Goal: Task Accomplishment & Management: Manage account settings

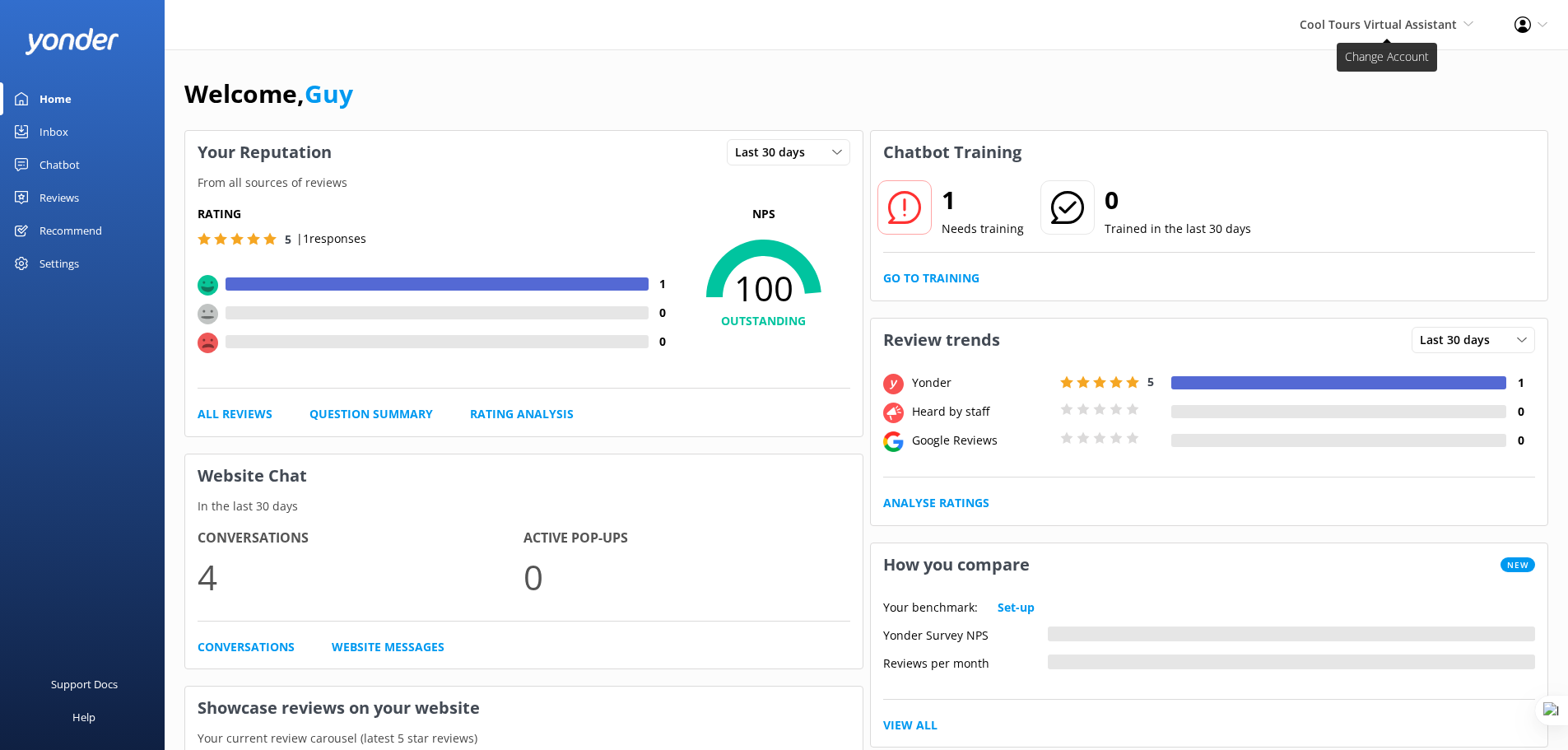
click at [1386, 27] on span "Cool Tours Virtual Assistant" at bounding box center [1379, 24] width 157 height 16
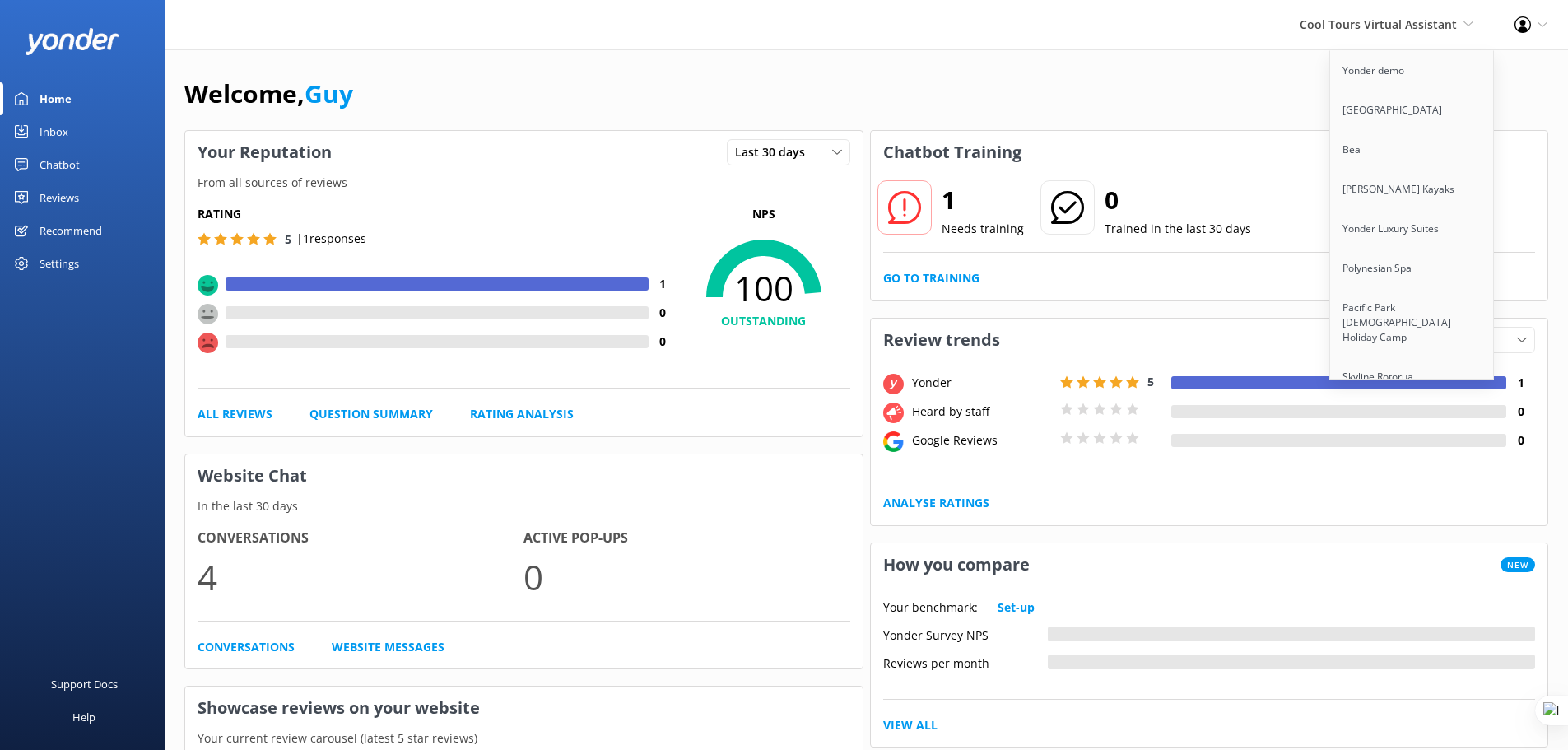
scroll to position [11969, 0]
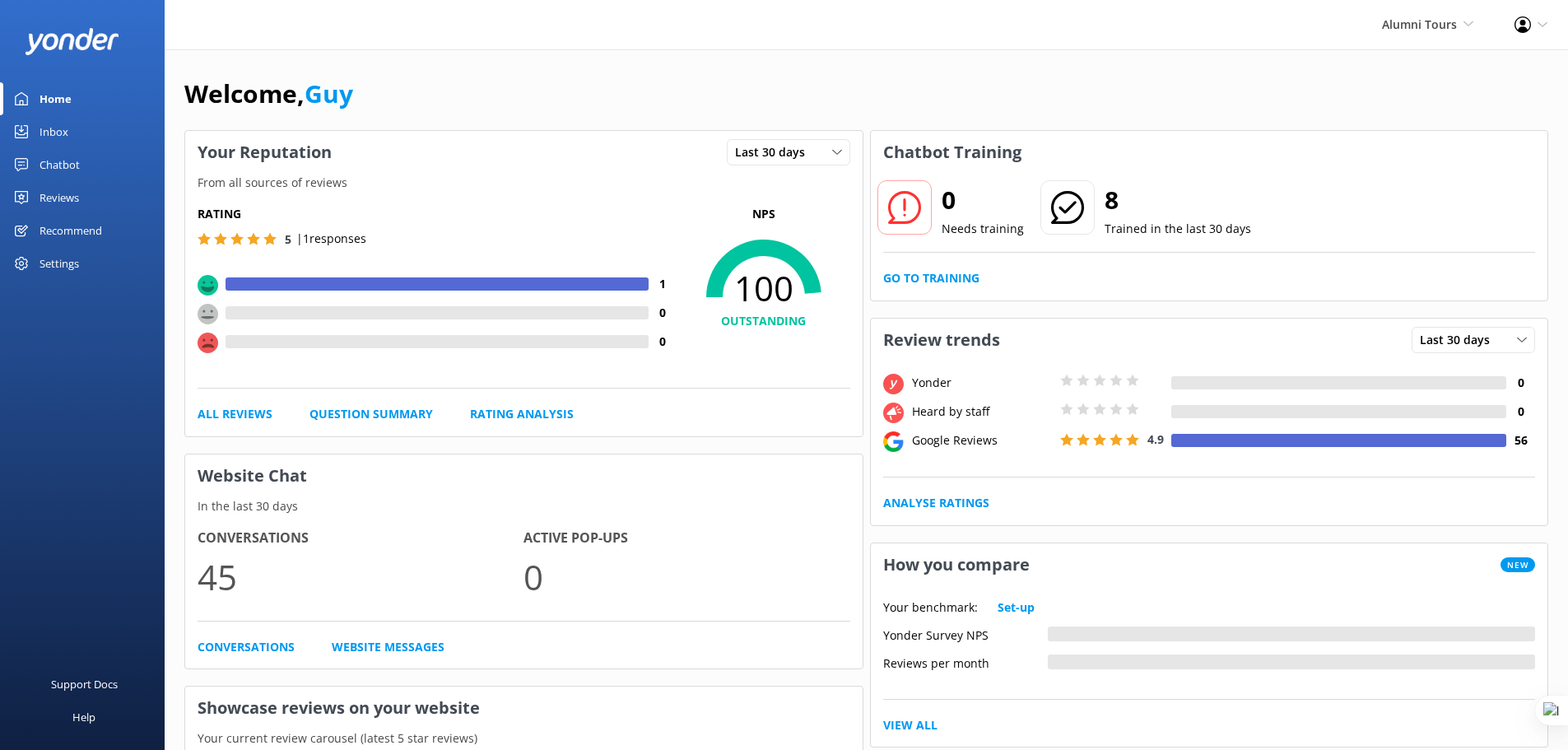
click at [70, 156] on div "Chatbot" at bounding box center [60, 165] width 41 height 33
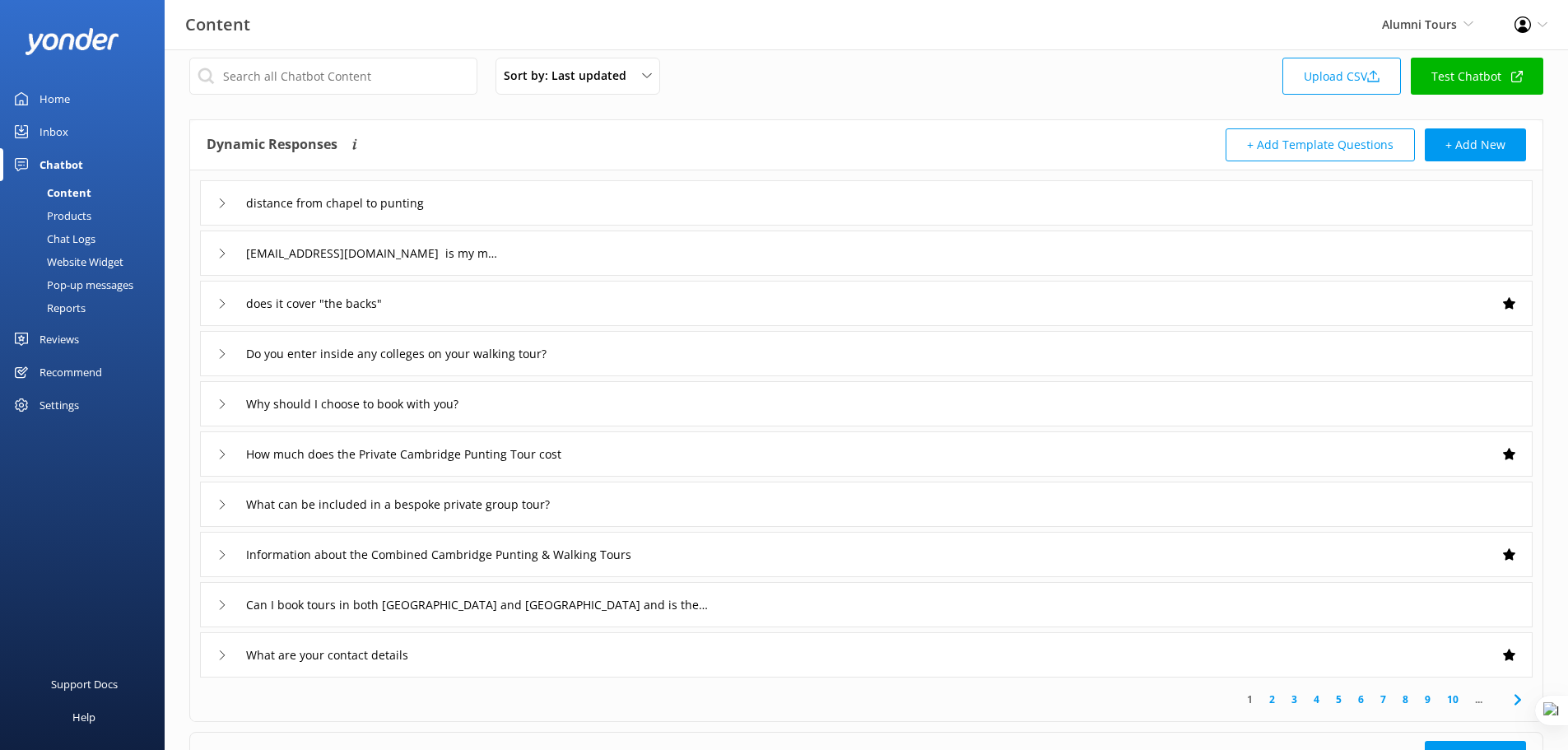
scroll to position [20, 0]
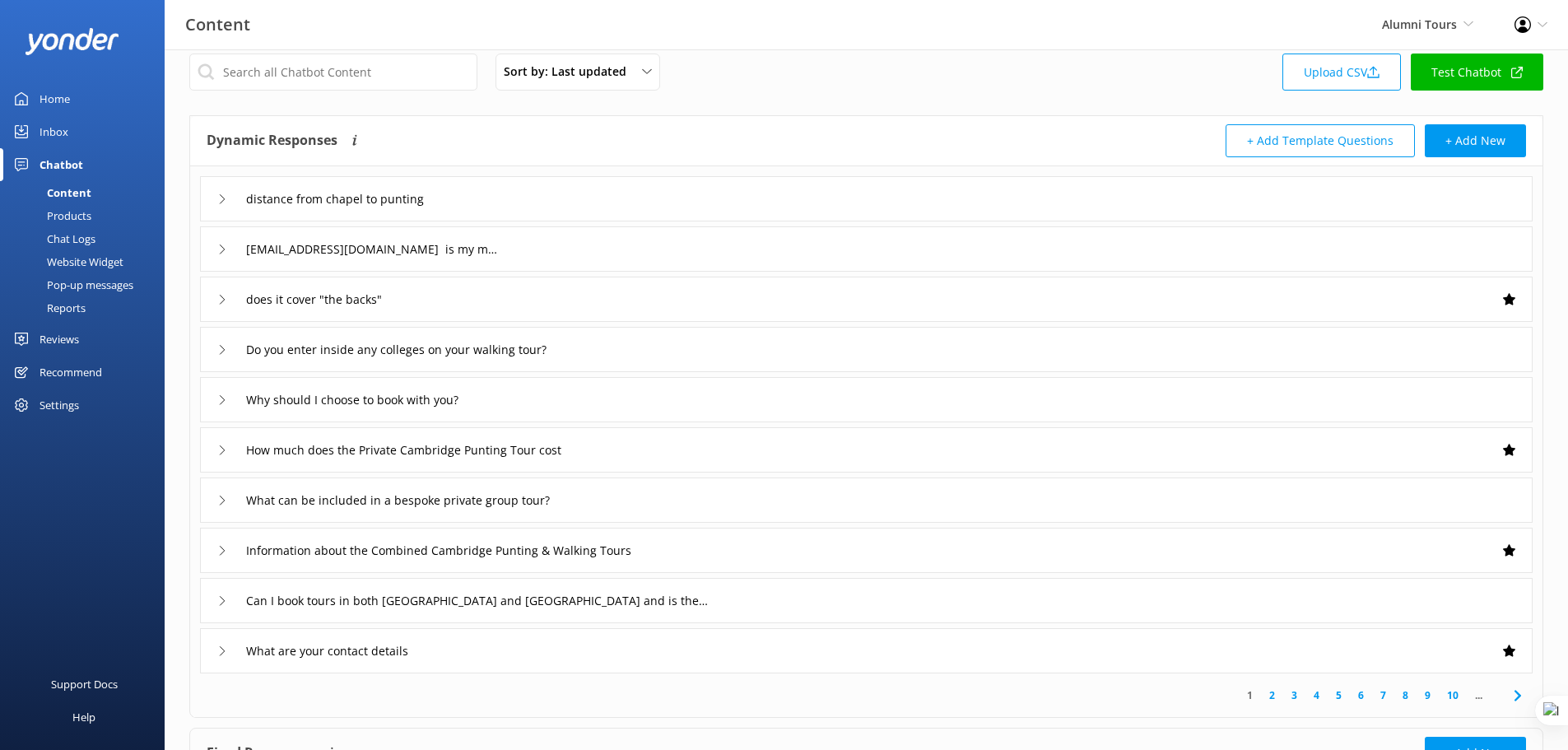
click at [58, 302] on div "Reports" at bounding box center [48, 307] width 76 height 23
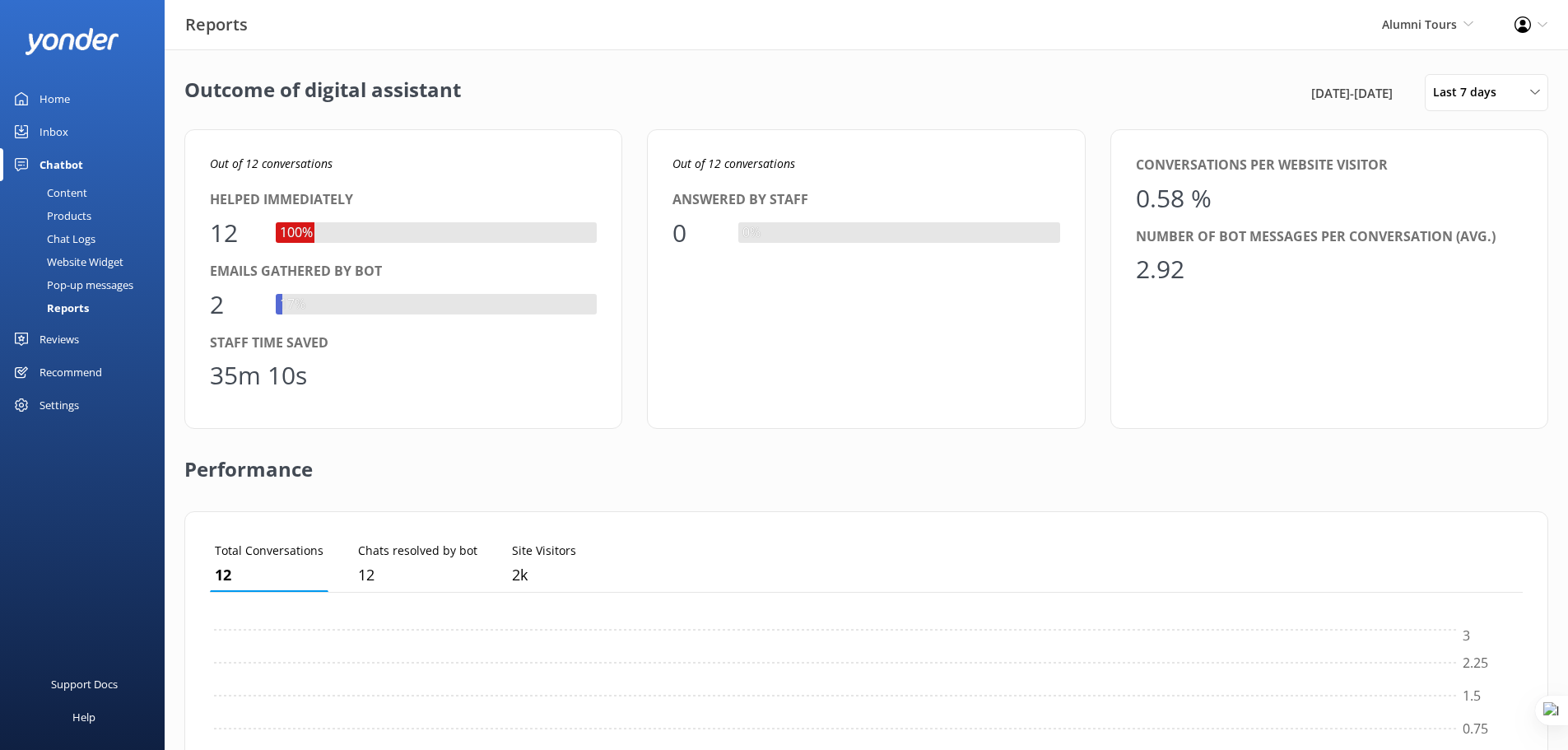
scroll to position [153, 1300]
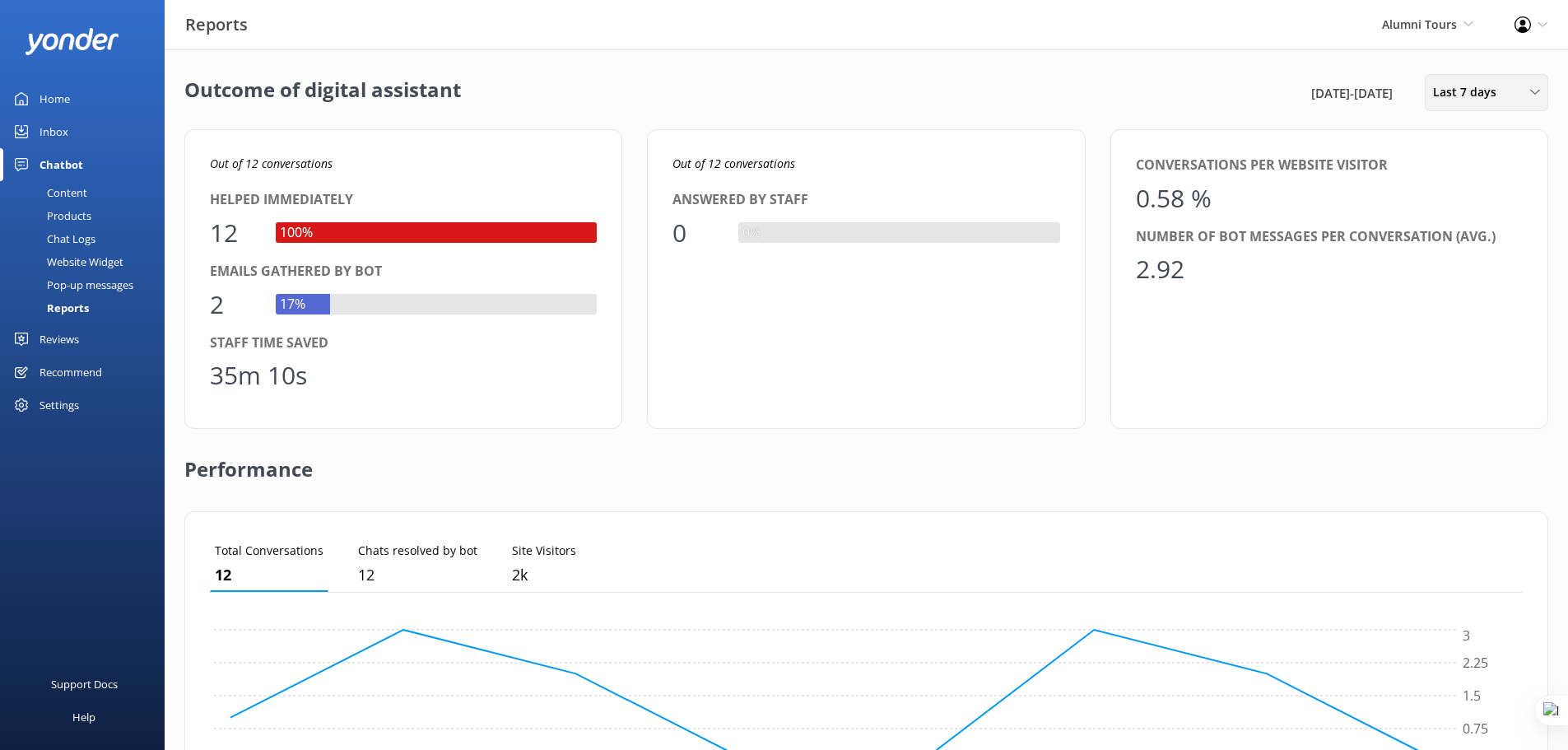
click at [1486, 93] on span "Last 7 days" at bounding box center [1470, 93] width 73 height 19
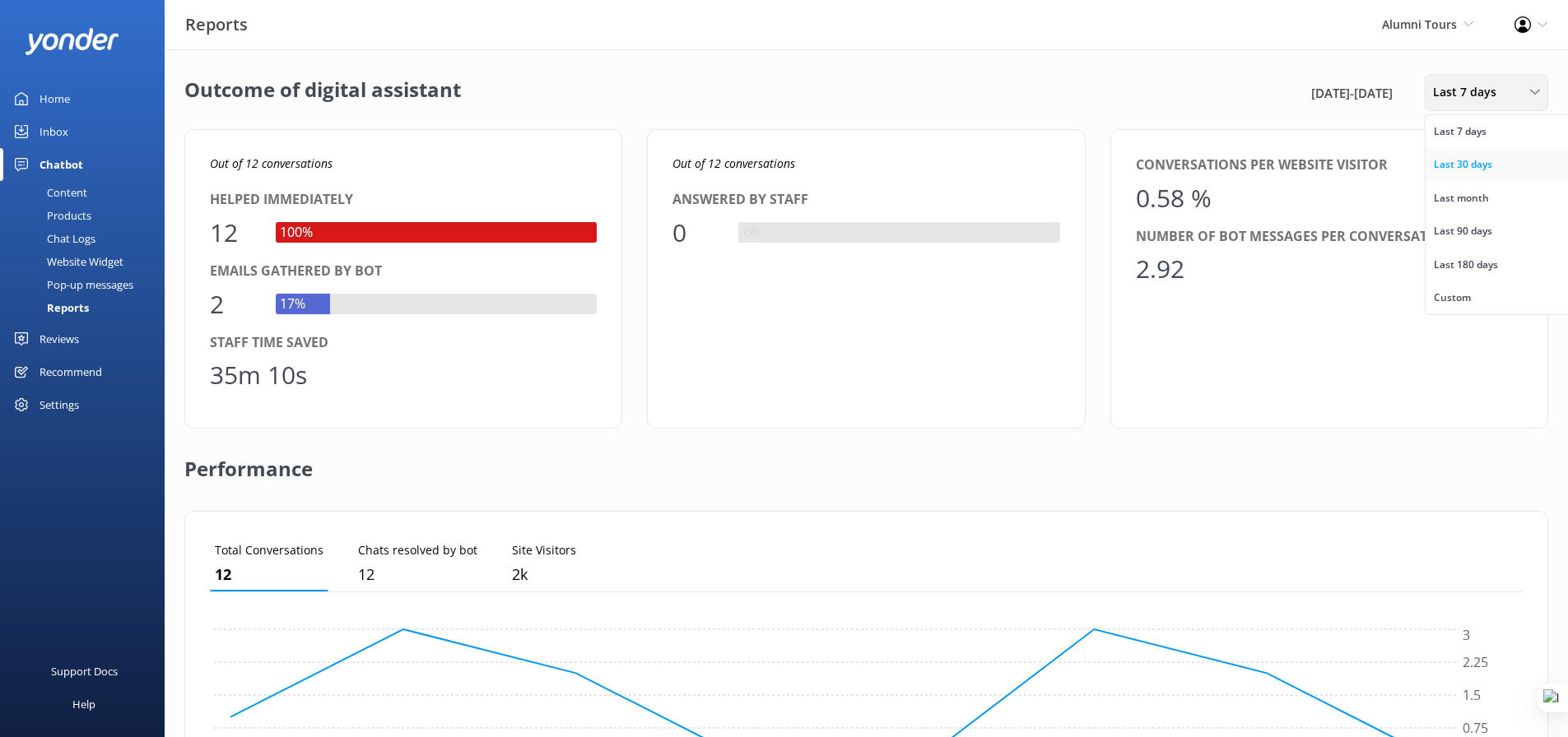
click at [1499, 159] on link "Last 30 days" at bounding box center [1499, 165] width 146 height 33
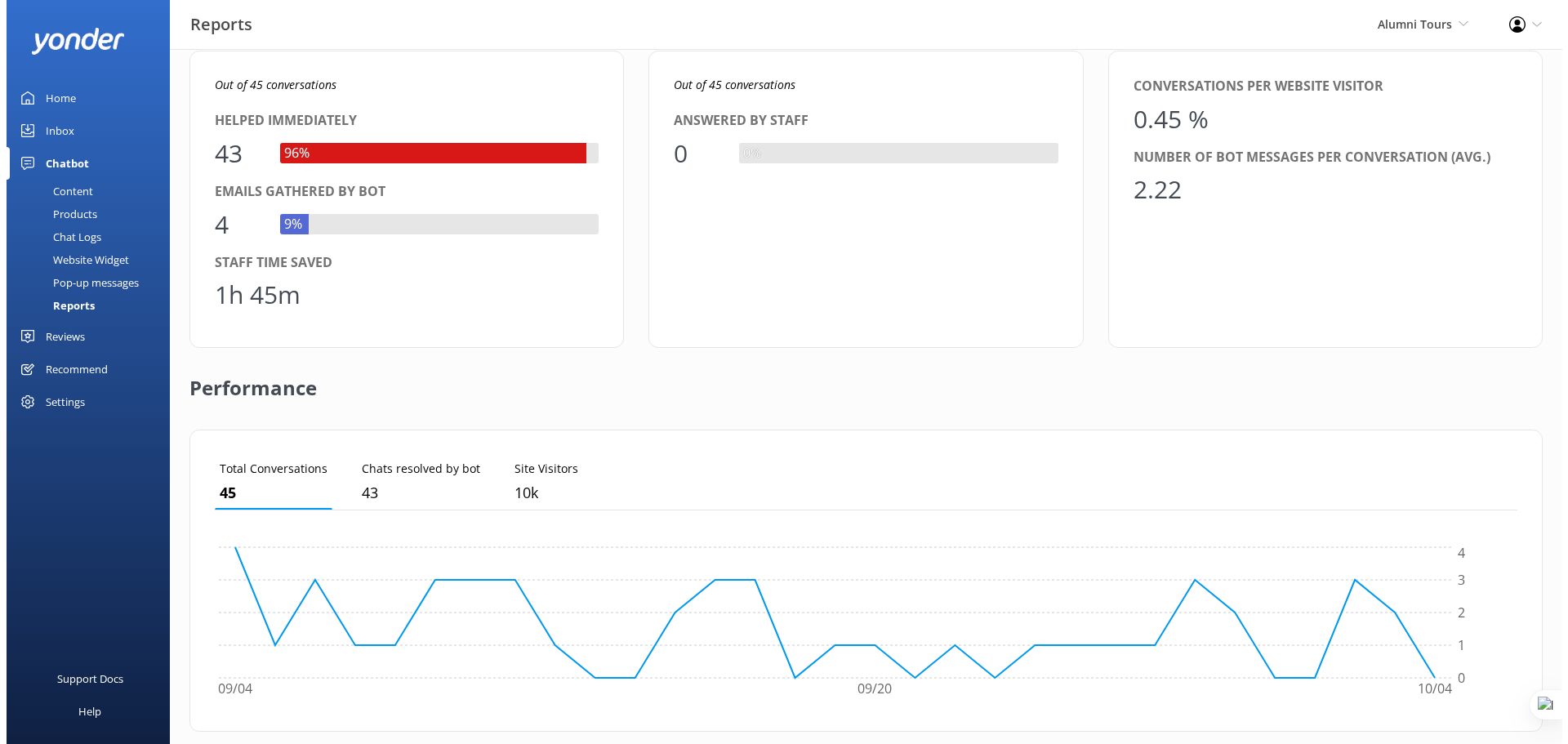
scroll to position [0, 0]
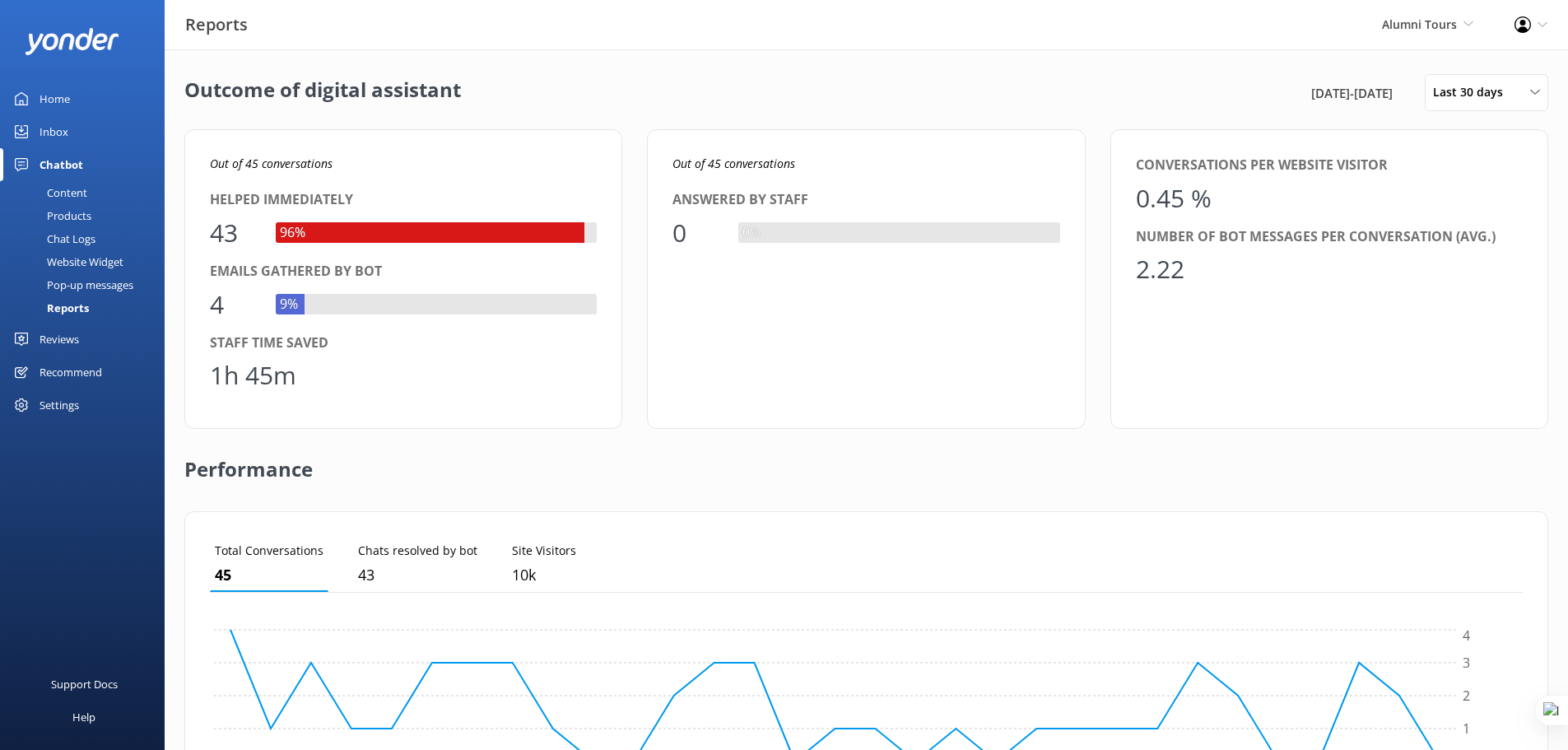
click at [68, 137] on div "Inbox" at bounding box center [54, 131] width 29 height 33
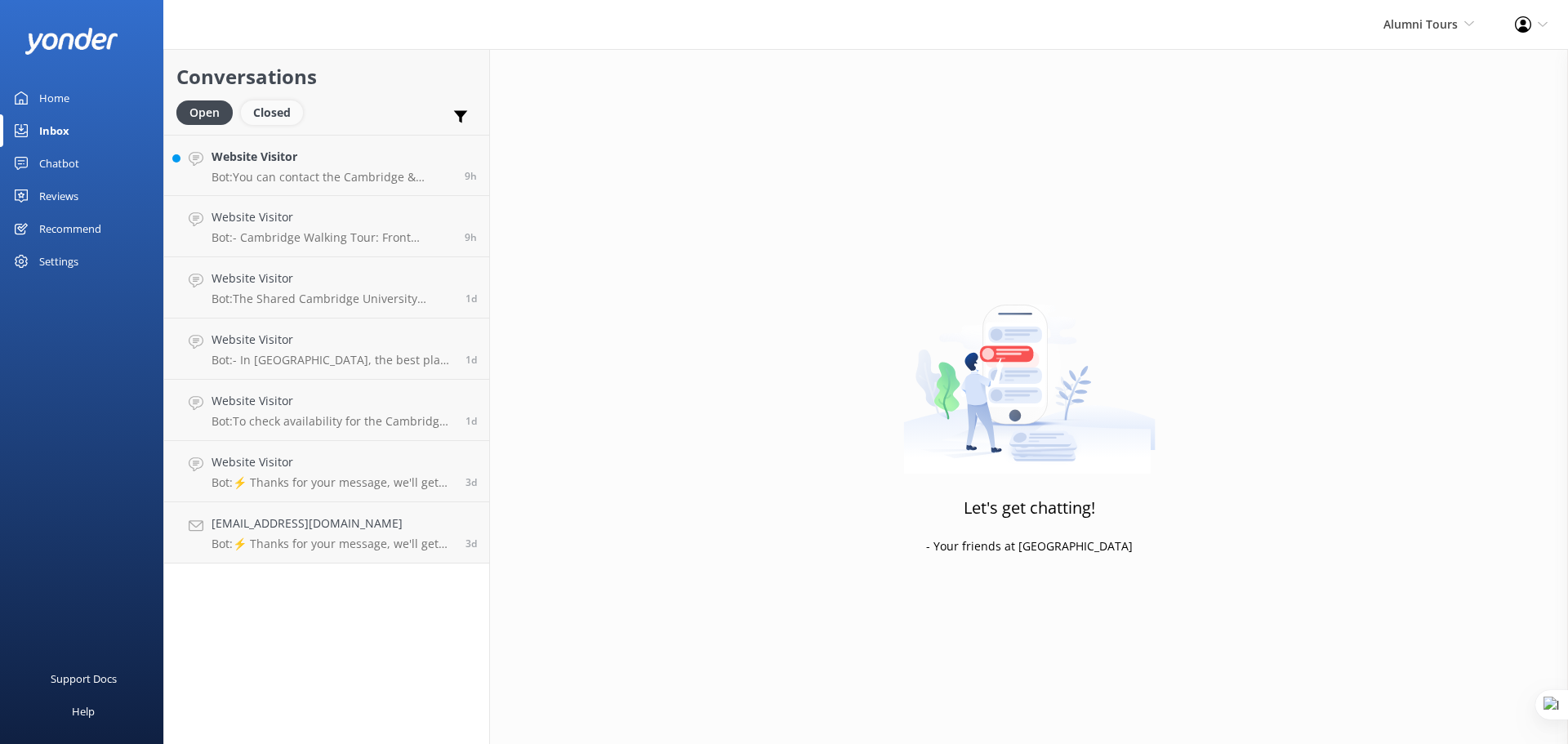
click at [278, 107] on div "Closed" at bounding box center [272, 112] width 62 height 25
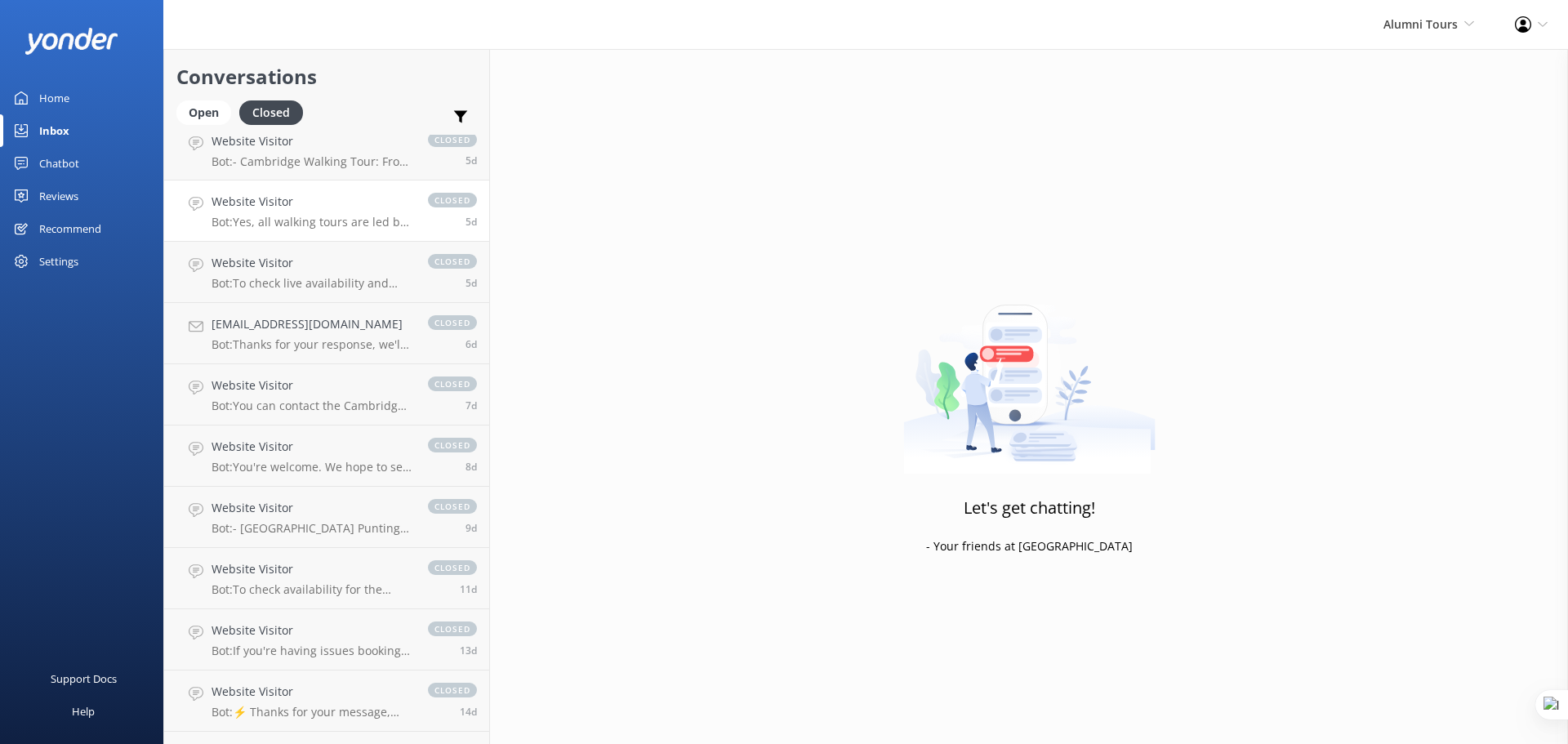
scroll to position [20, 0]
click at [334, 336] on p "Bot: Thanks for your response, we'll get back to you as soon as we can during o…" at bounding box center [311, 340] width 200 height 15
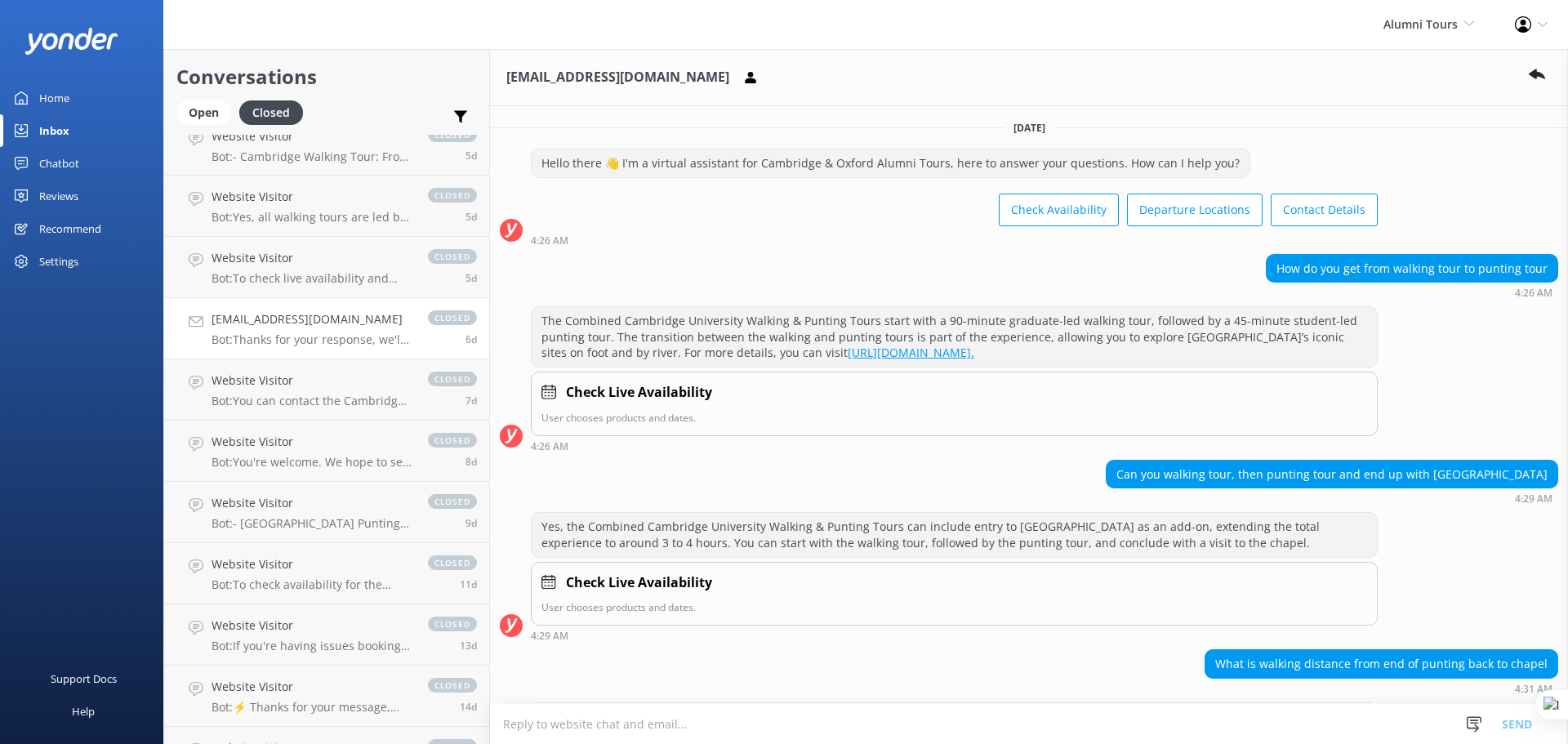
click at [76, 89] on link "Home" at bounding box center [82, 98] width 164 height 33
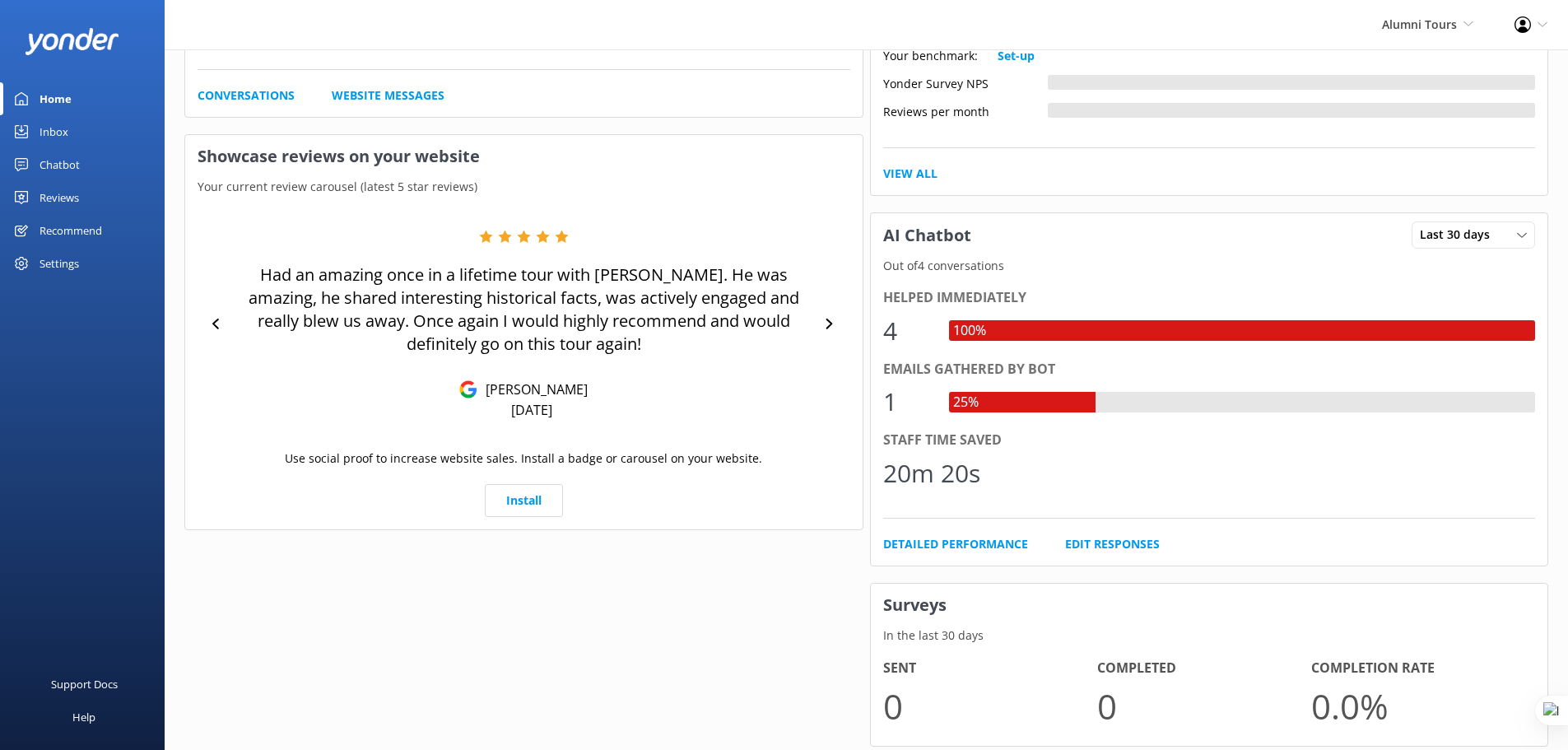
scroll to position [556, 0]
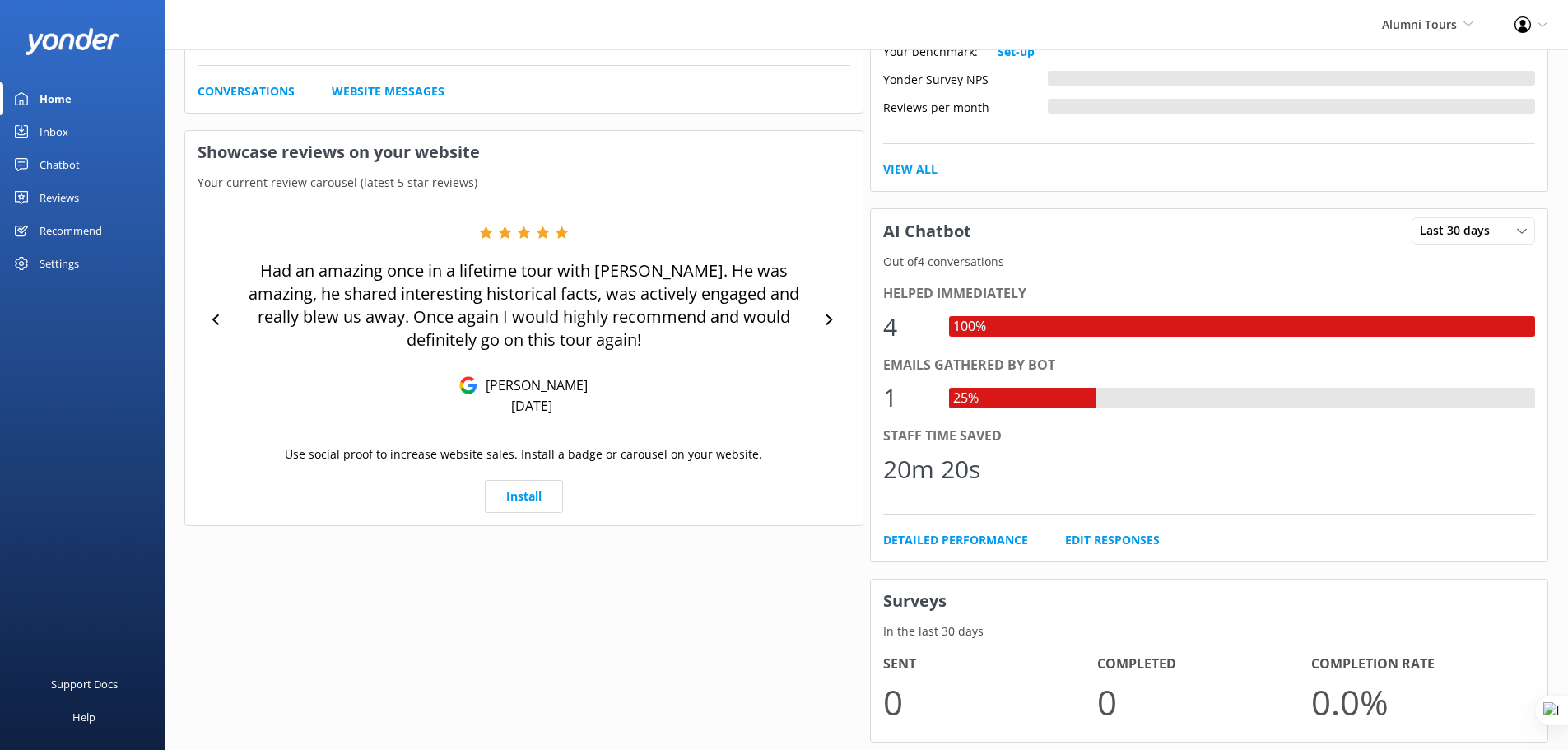
click at [57, 166] on div "Chatbot" at bounding box center [60, 165] width 41 height 33
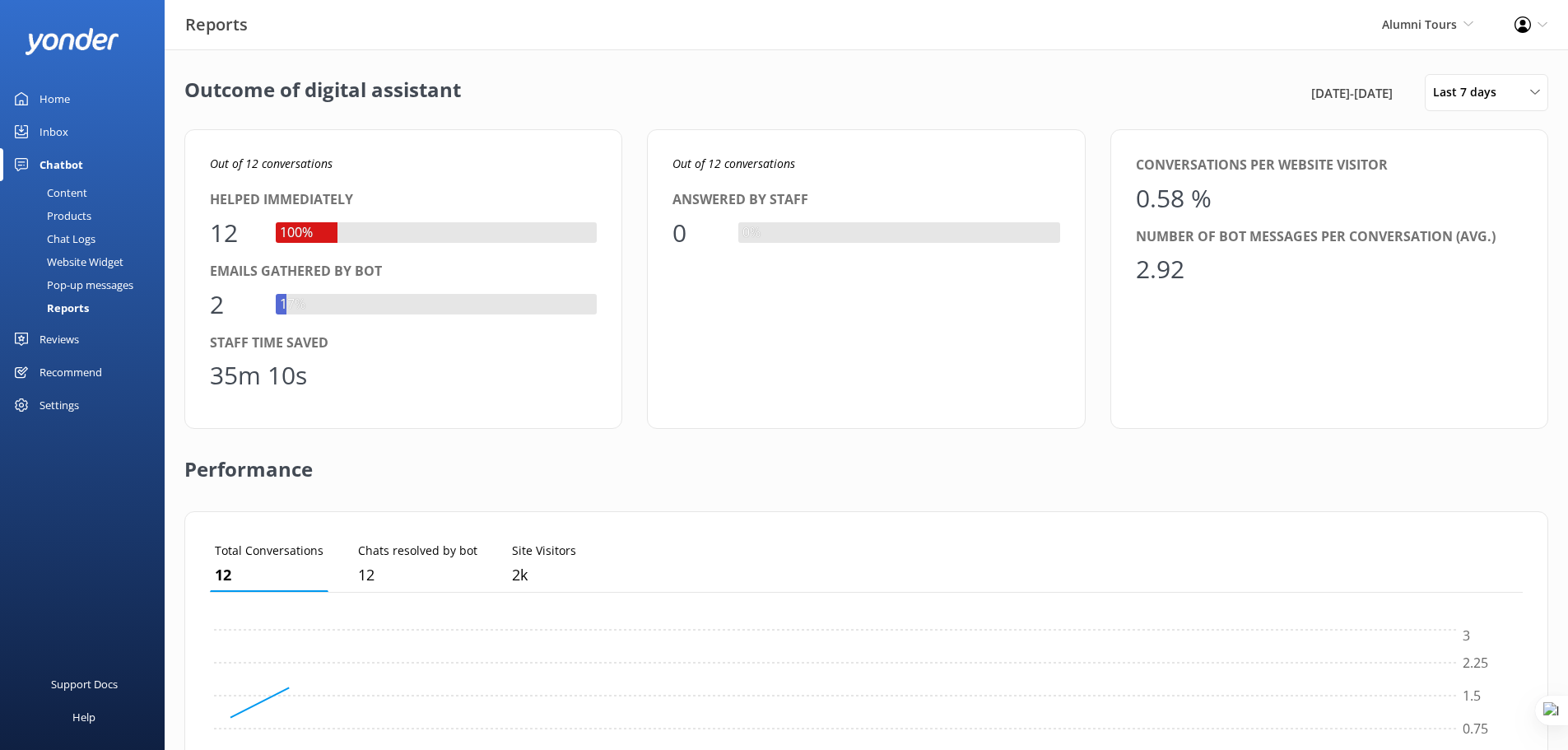
scroll to position [153, 1300]
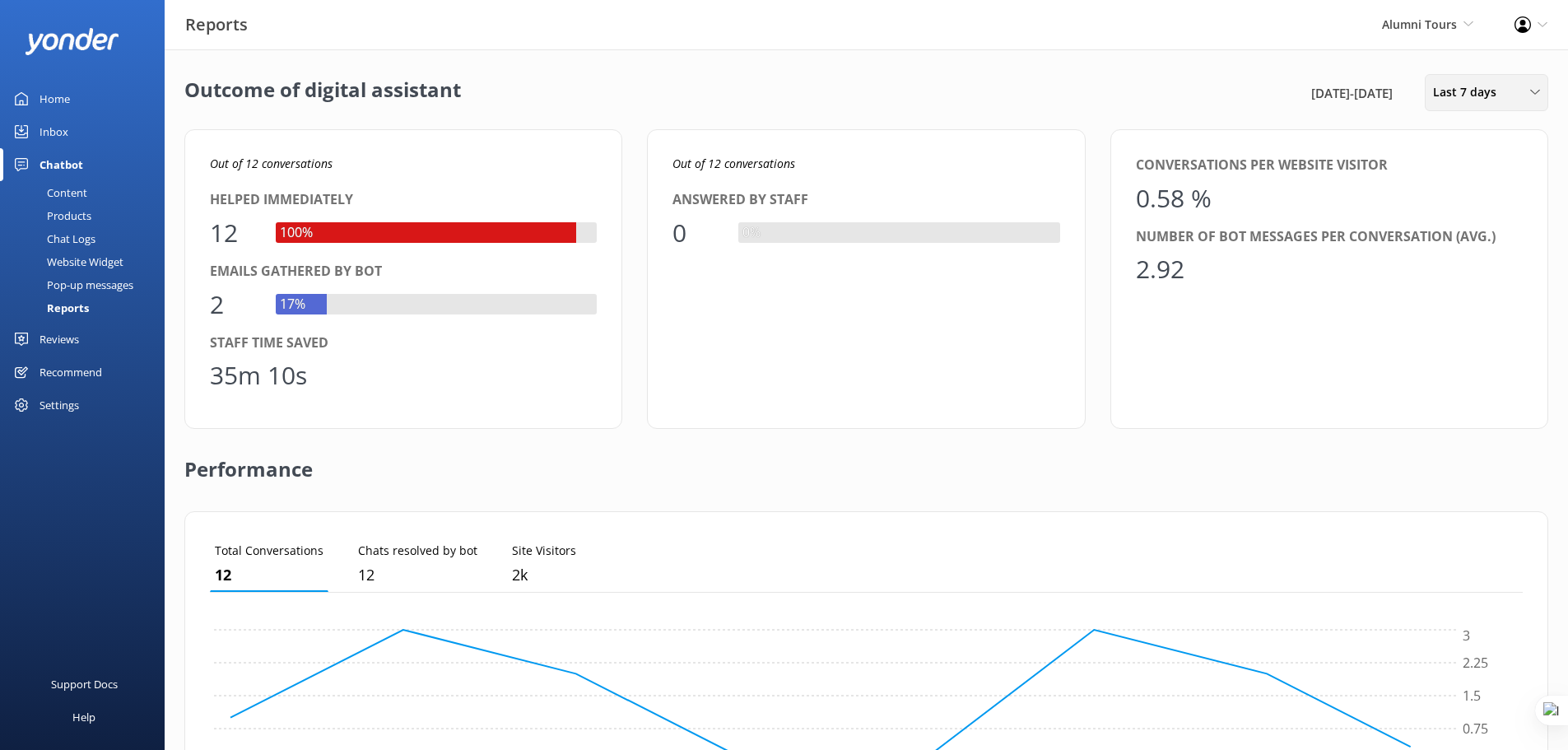
click at [1486, 93] on span "Last 7 days" at bounding box center [1470, 93] width 73 height 19
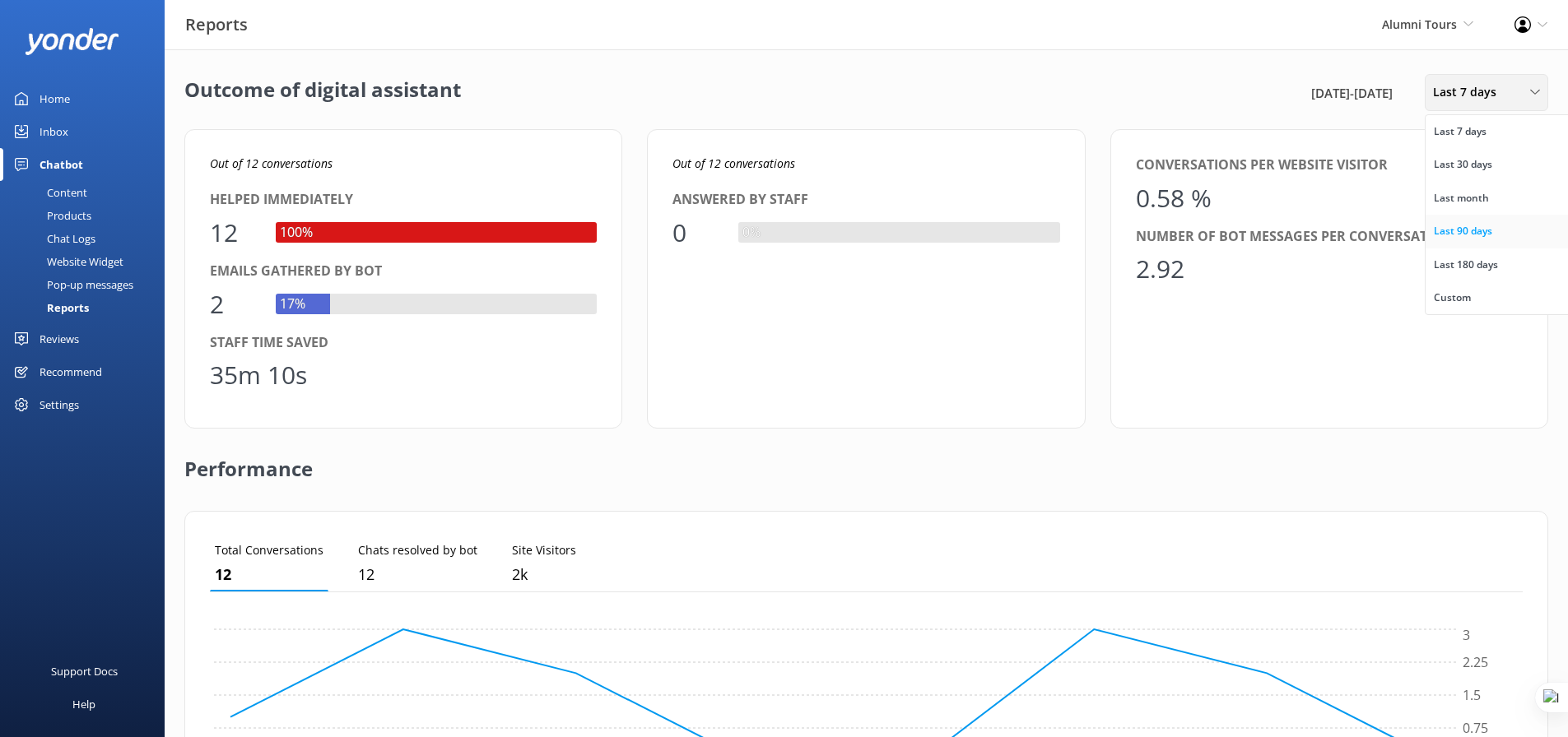
click at [1502, 227] on link "Last 90 days" at bounding box center [1499, 231] width 146 height 33
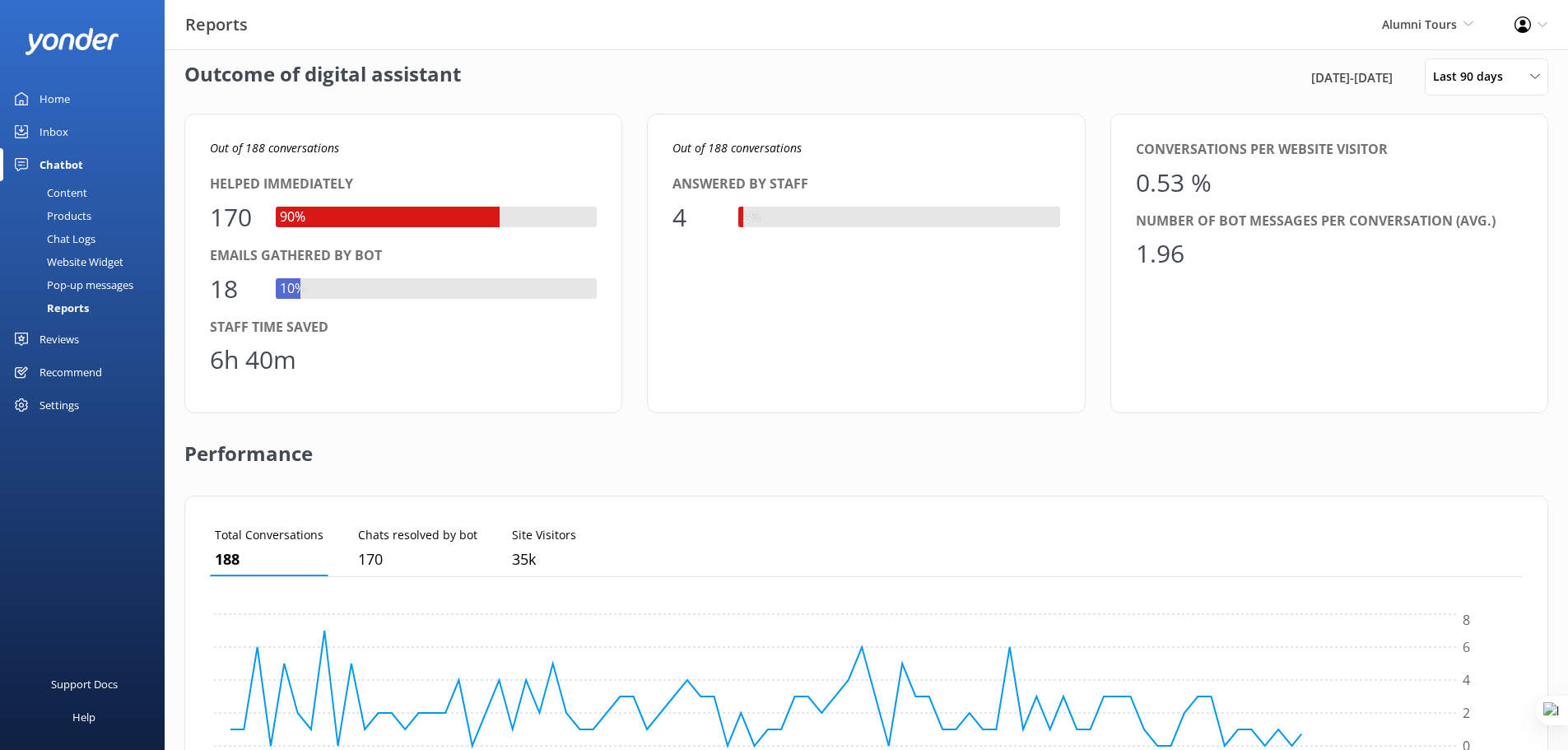
scroll to position [20, 0]
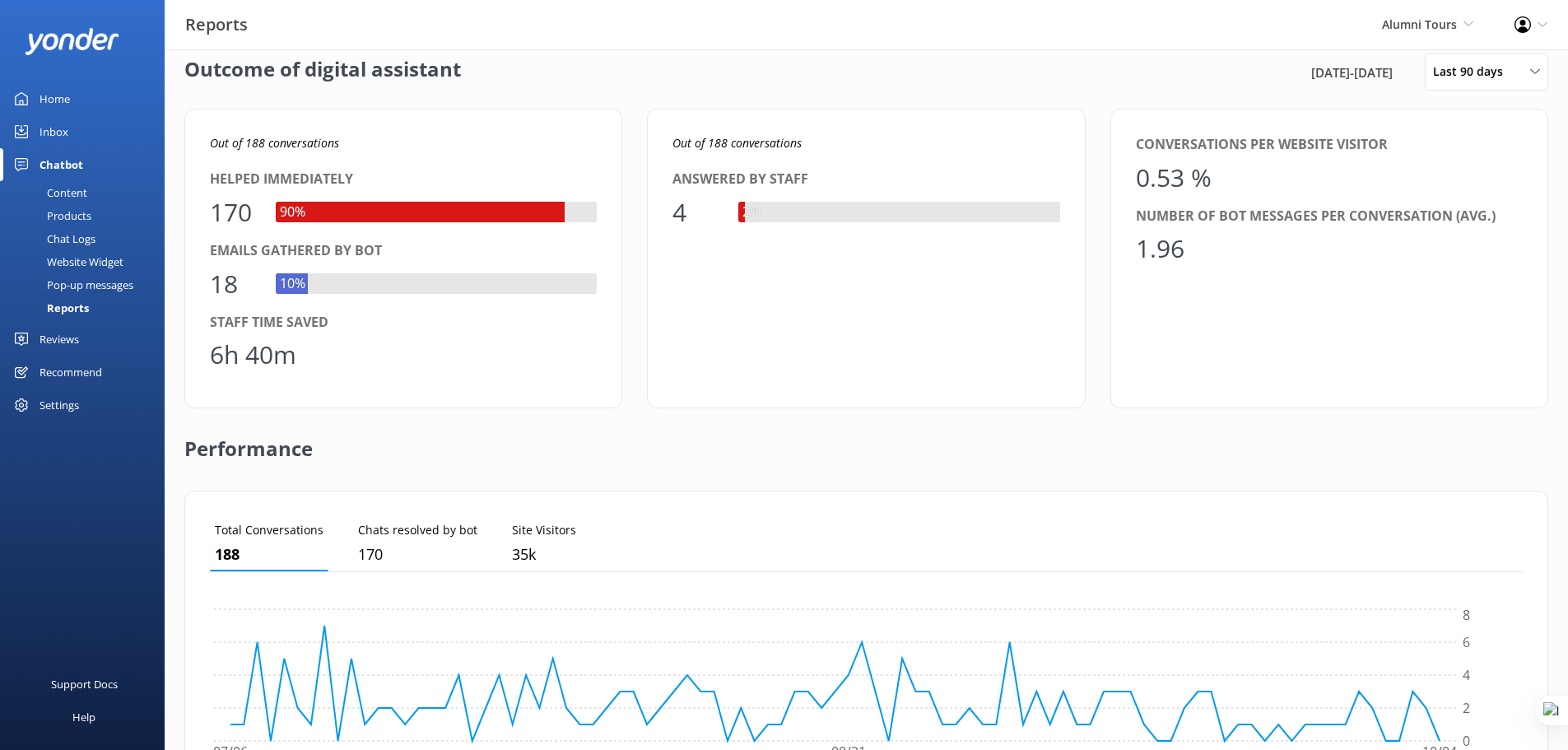
click at [67, 194] on div "Content" at bounding box center [49, 193] width 78 height 23
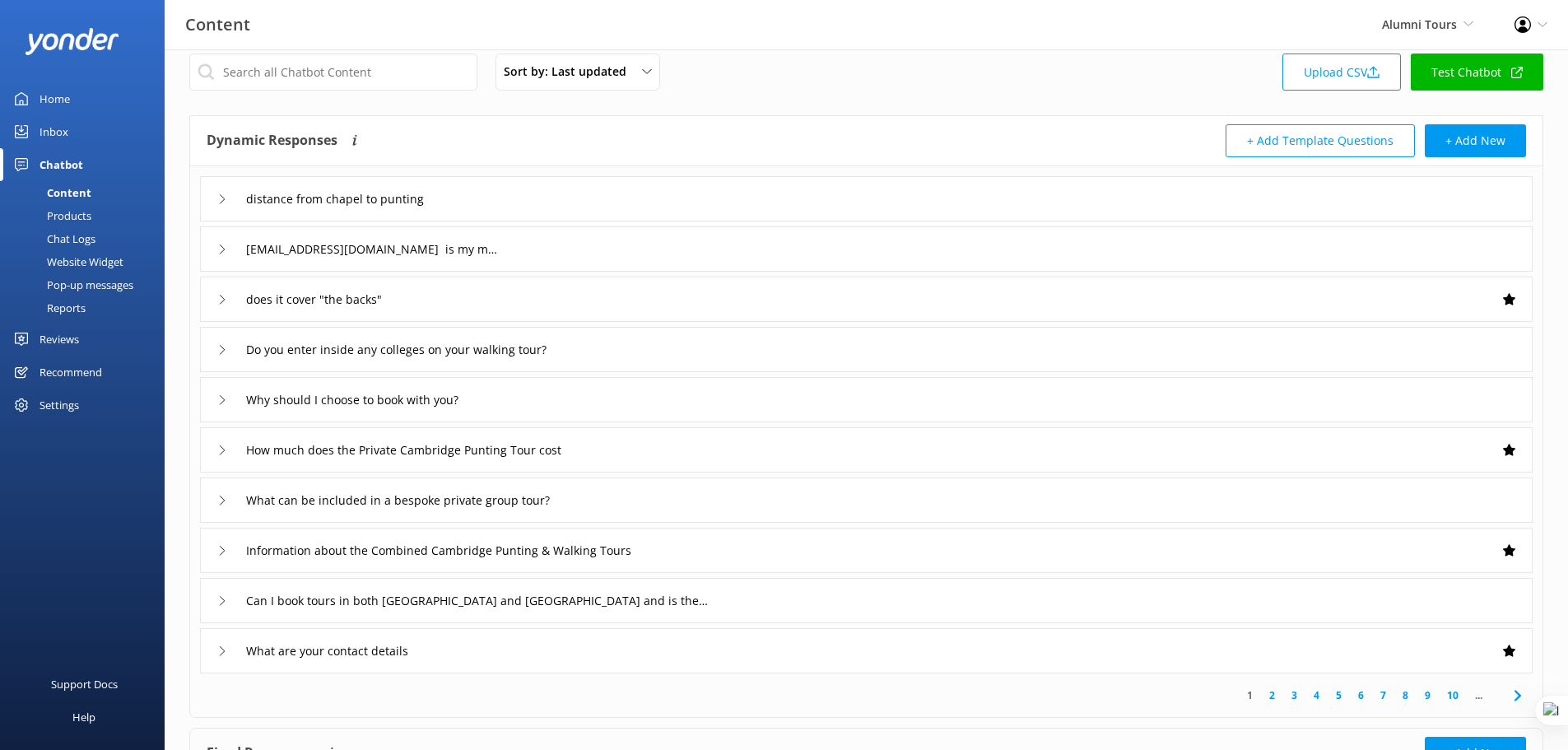
click at [901, 304] on div "does it cover "the backs"" at bounding box center [866, 299] width 1333 height 45
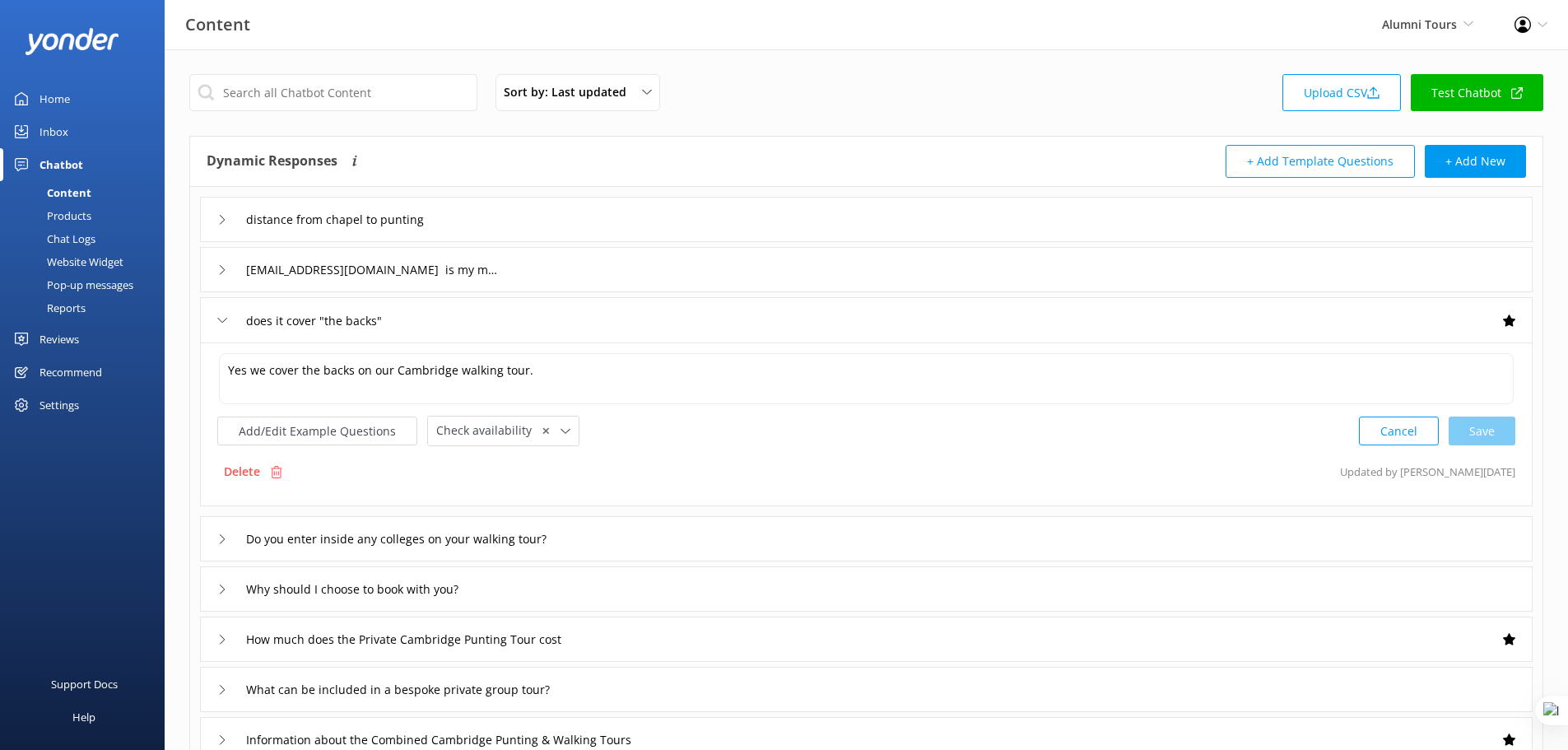
click at [1031, 236] on div "distance from chapel to punting" at bounding box center [866, 219] width 1333 height 45
type input "does it cover "the backs""
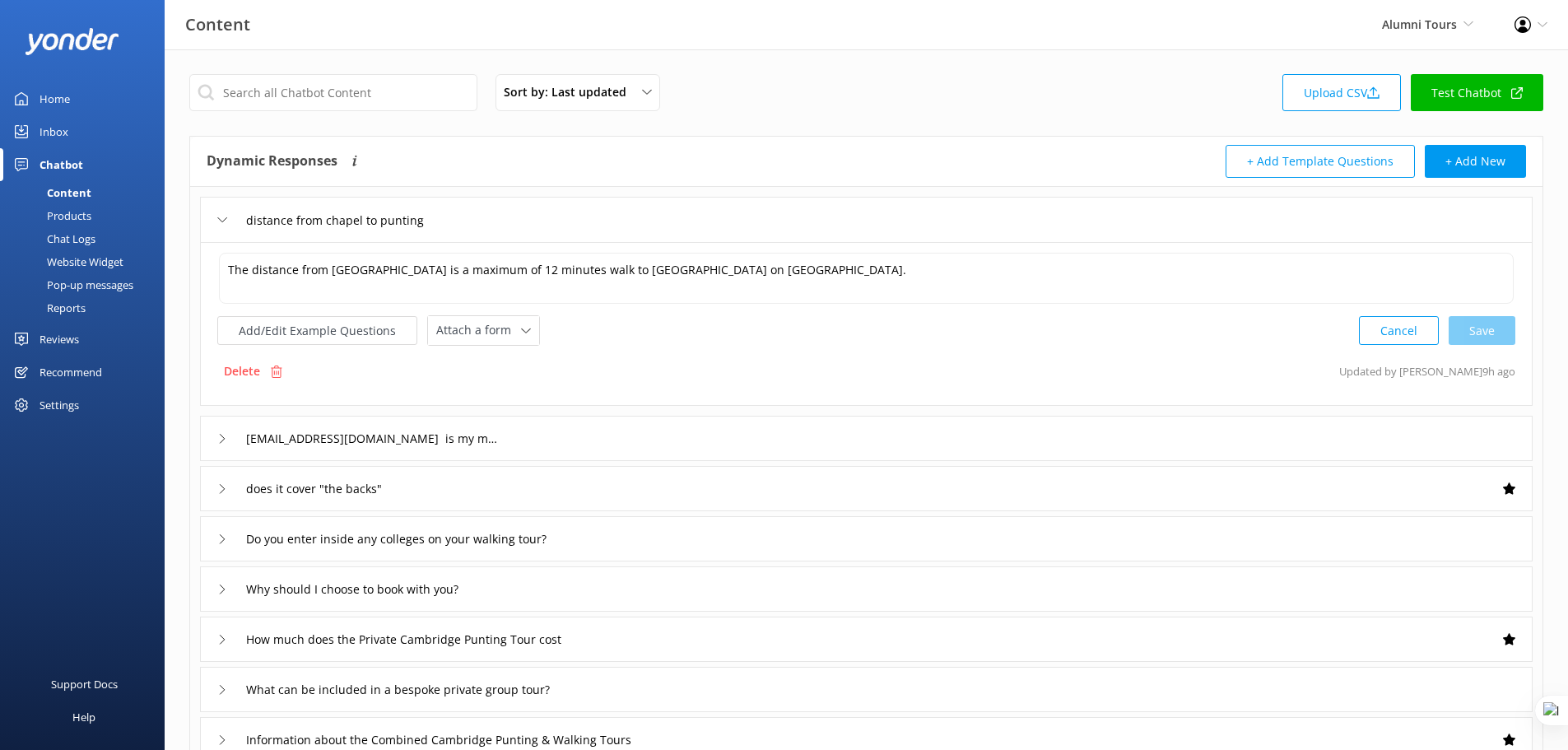
click at [69, 231] on div "Chat Logs" at bounding box center [53, 238] width 85 height 23
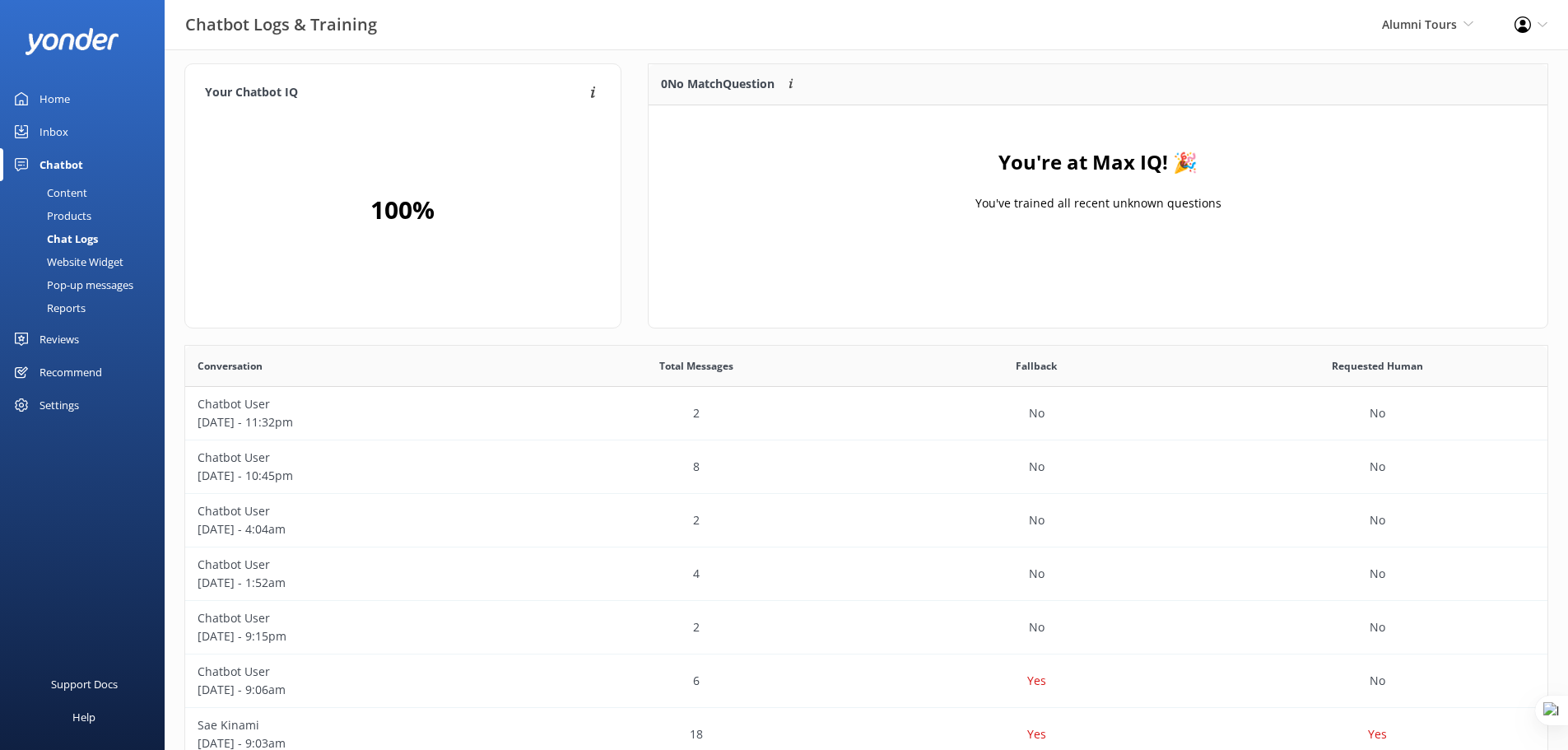
scroll to position [20, 0]
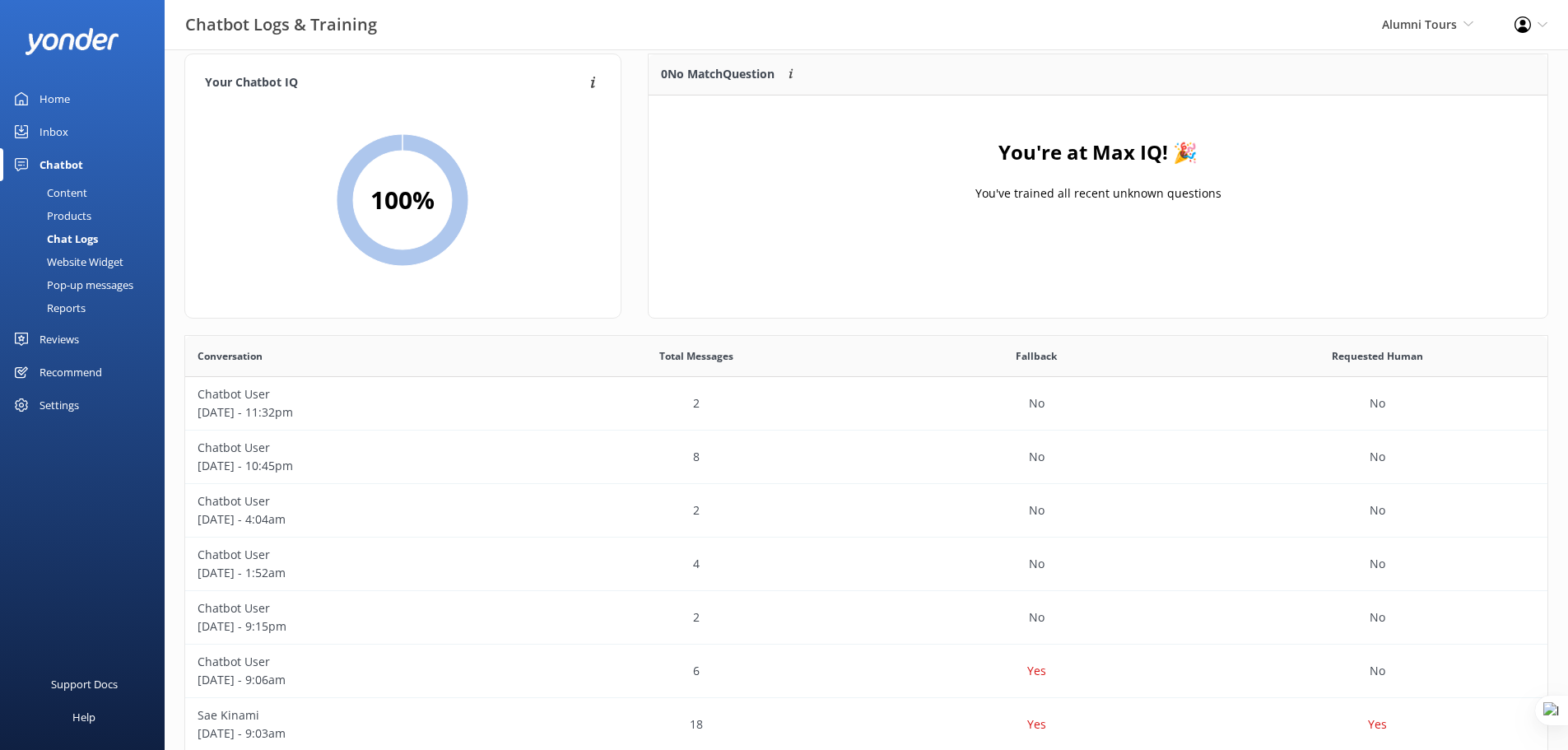
click at [54, 308] on div "Reports" at bounding box center [48, 307] width 76 height 23
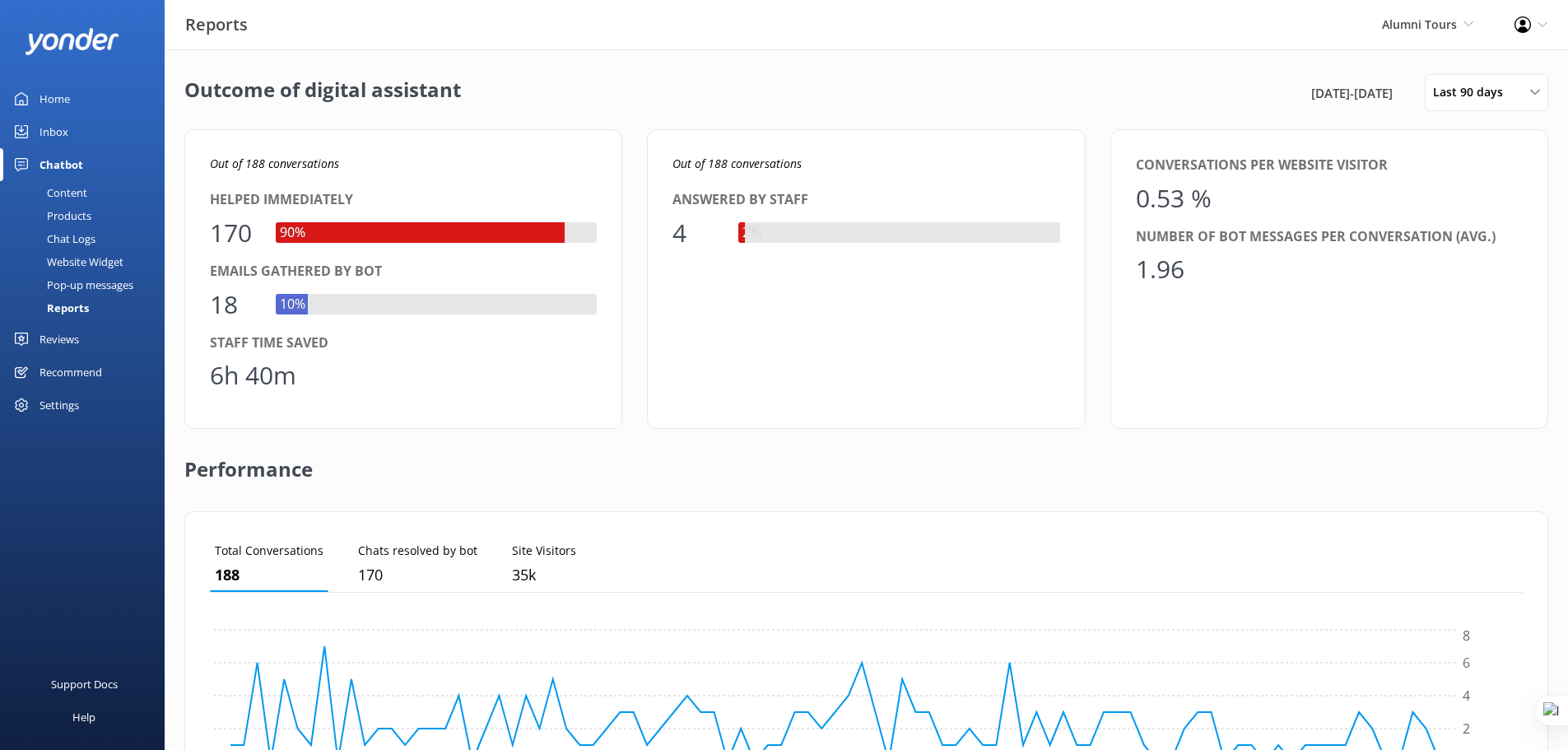
scroll to position [20, 0]
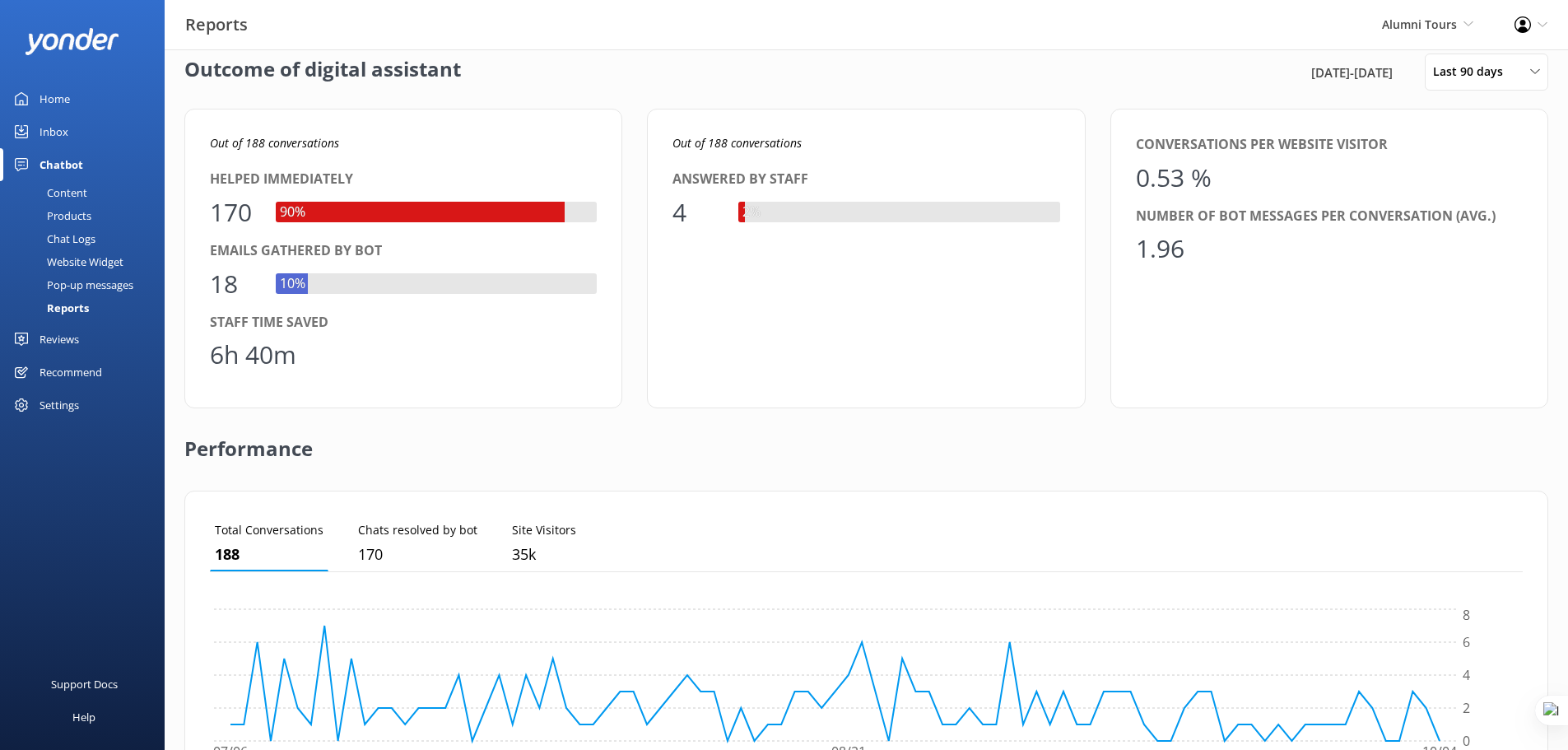
click at [66, 343] on div "Reviews" at bounding box center [59, 339] width 40 height 33
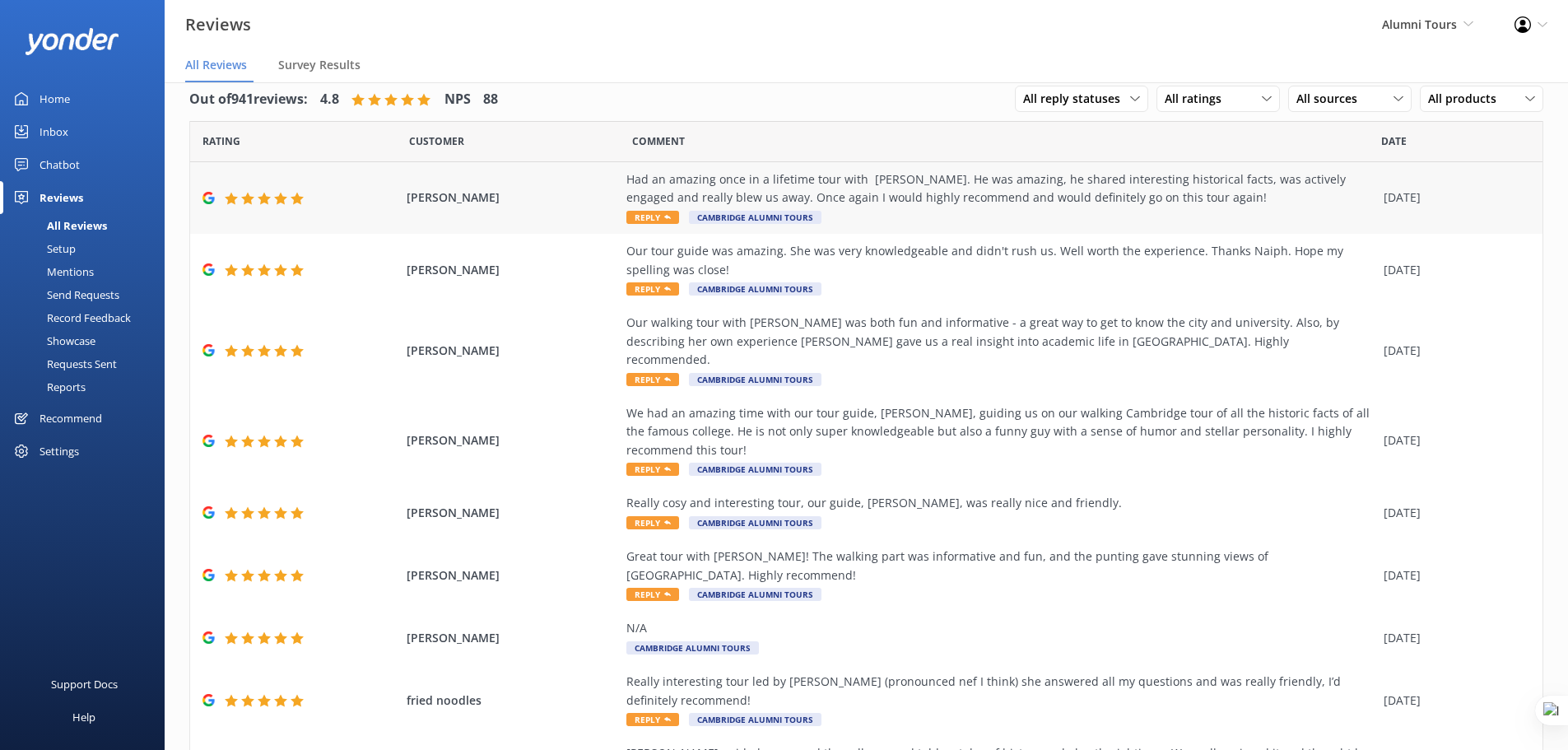
click at [889, 187] on div "Had an amazing once in a lifetime tour with [PERSON_NAME]. He was amazing, he s…" at bounding box center [1000, 189] width 749 height 37
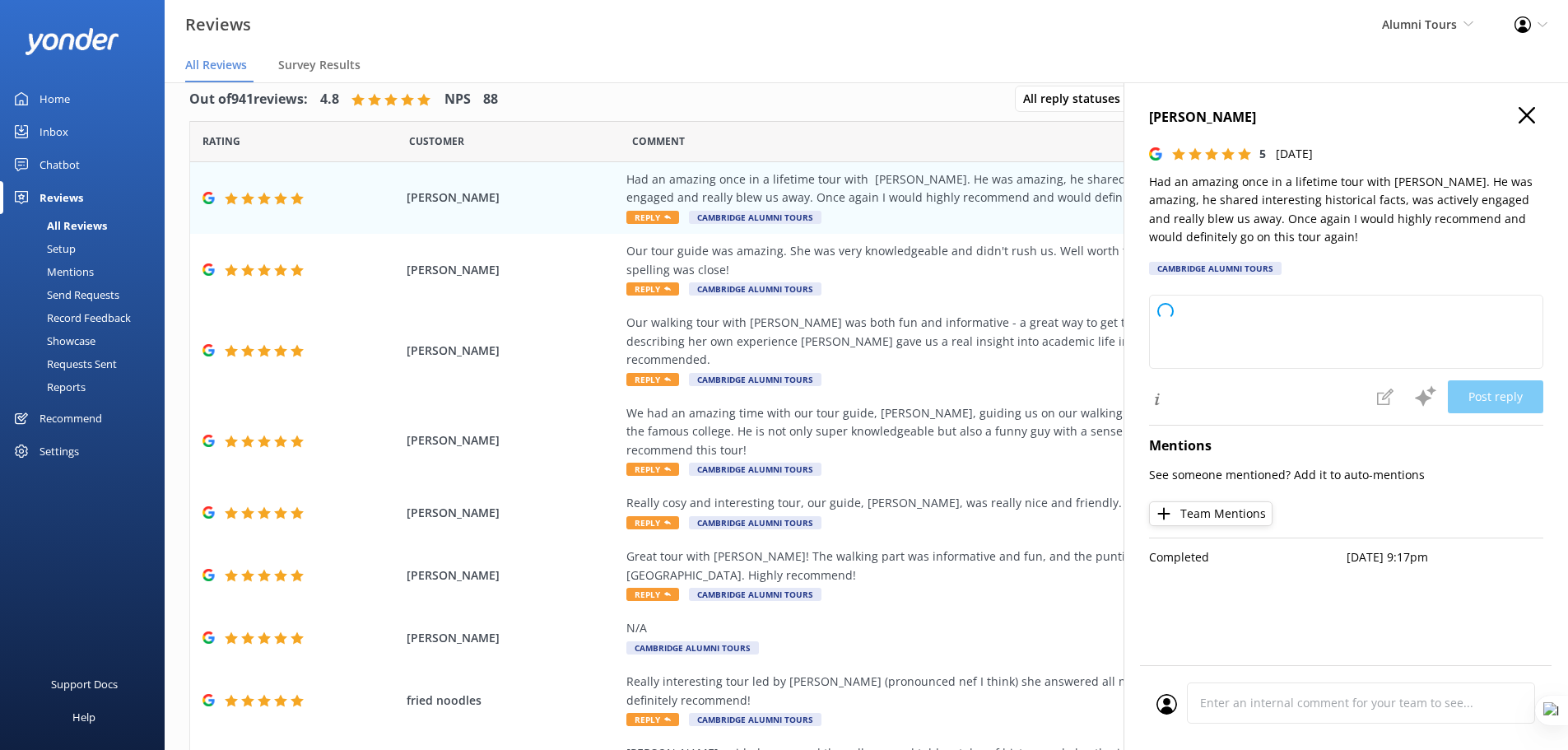
type textarea "Thank you so much for your wonderful review! We're thrilled to hear you had suc…"
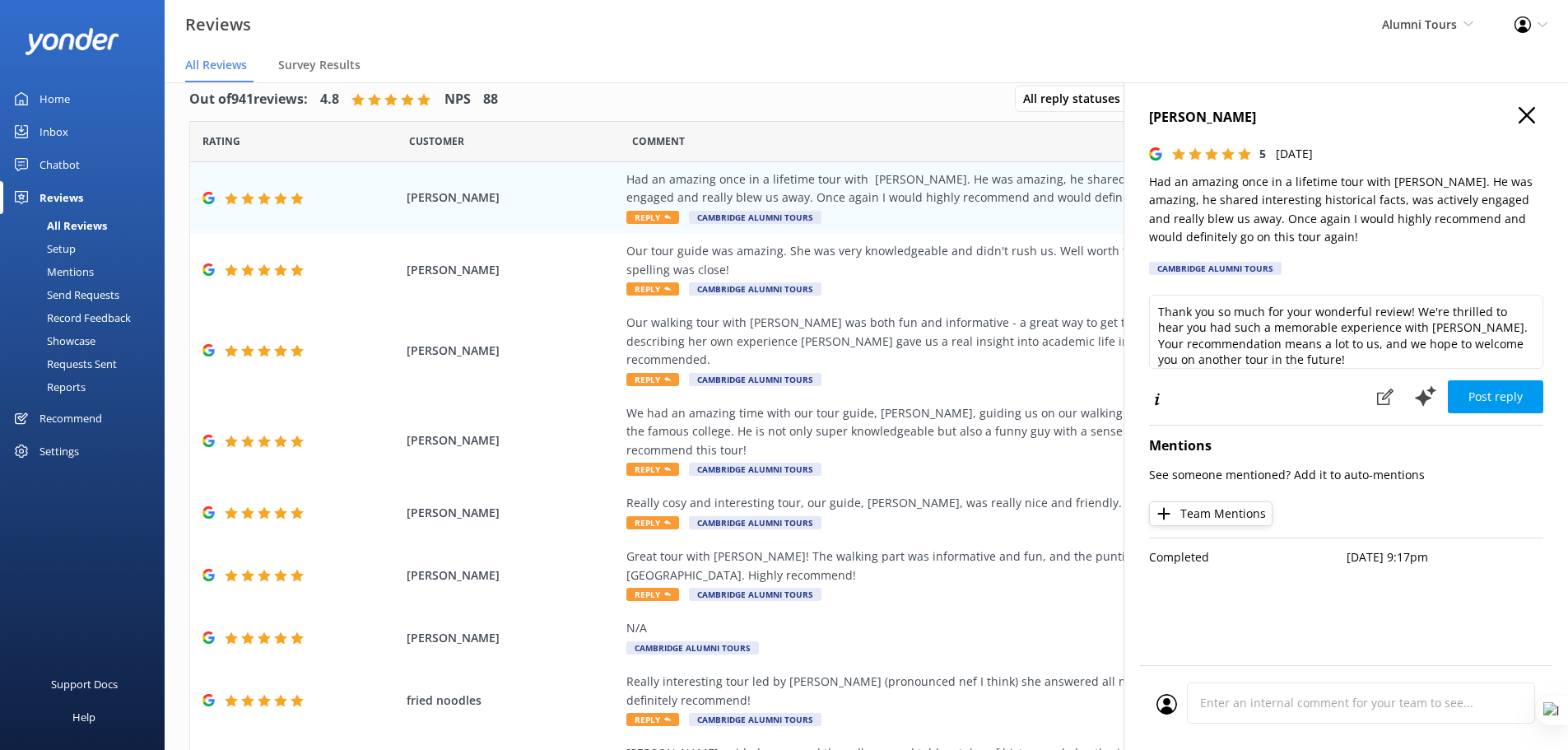
click at [1533, 118] on icon "button" at bounding box center [1527, 116] width 17 height 17
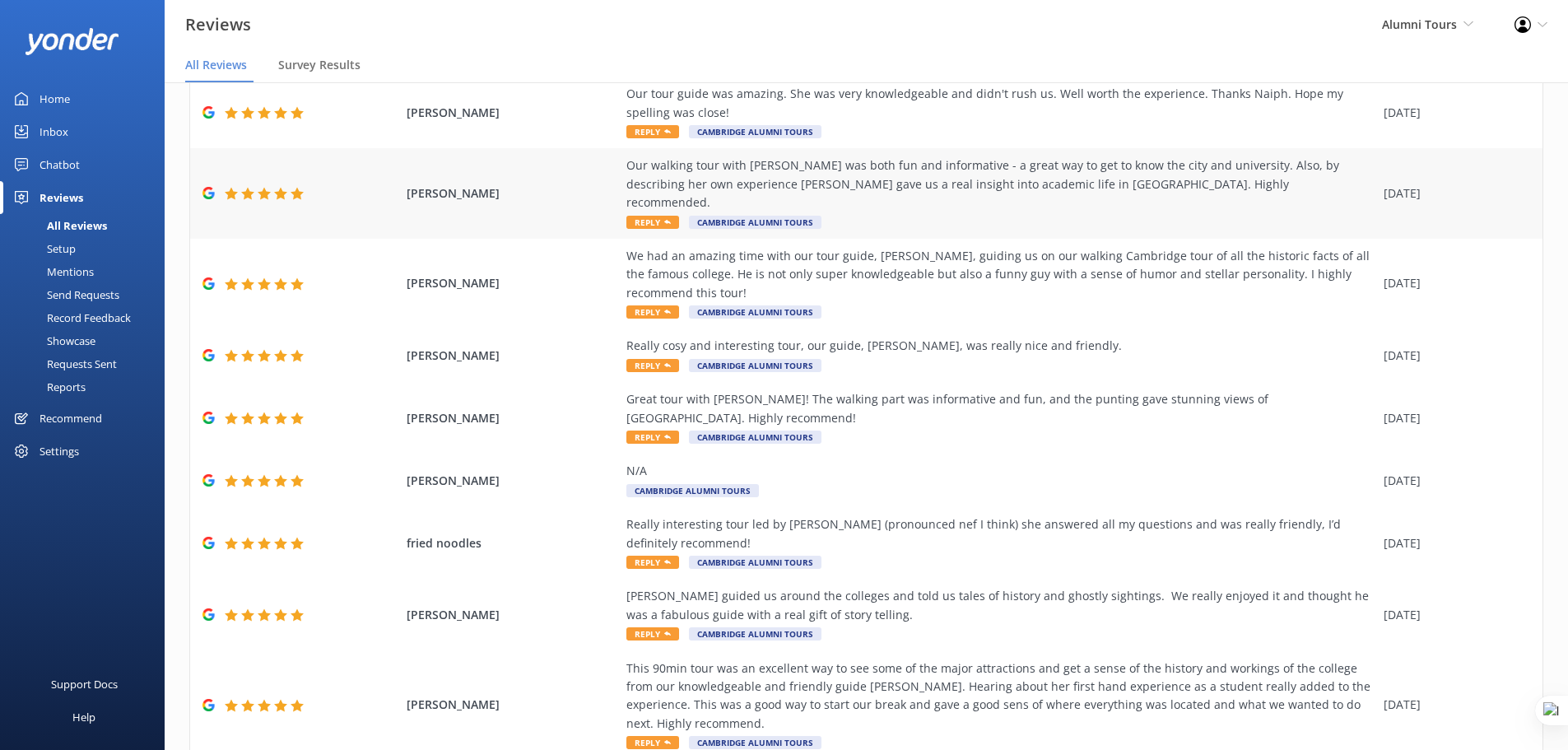
scroll to position [168, 0]
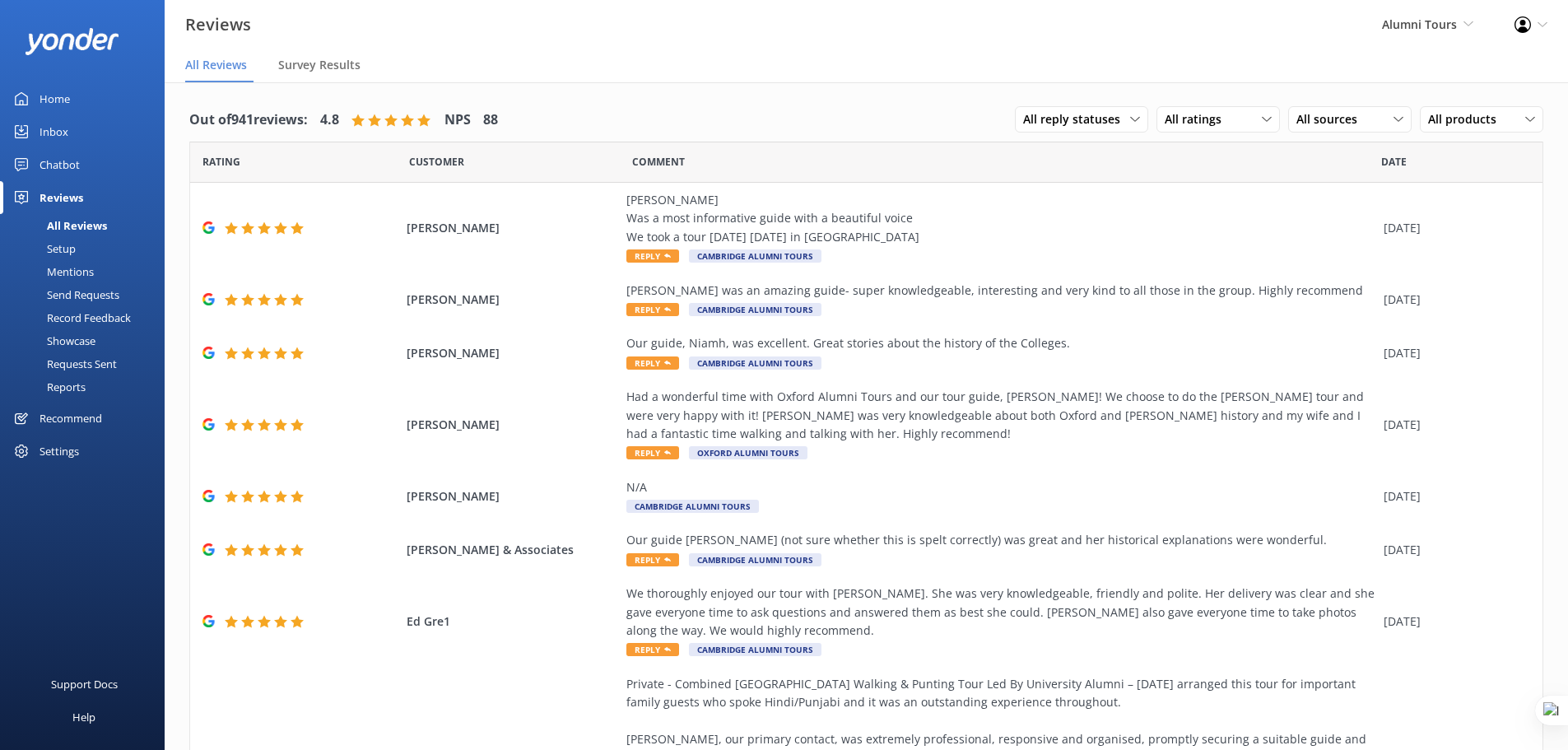
click at [70, 269] on div "Mentions" at bounding box center [52, 271] width 84 height 23
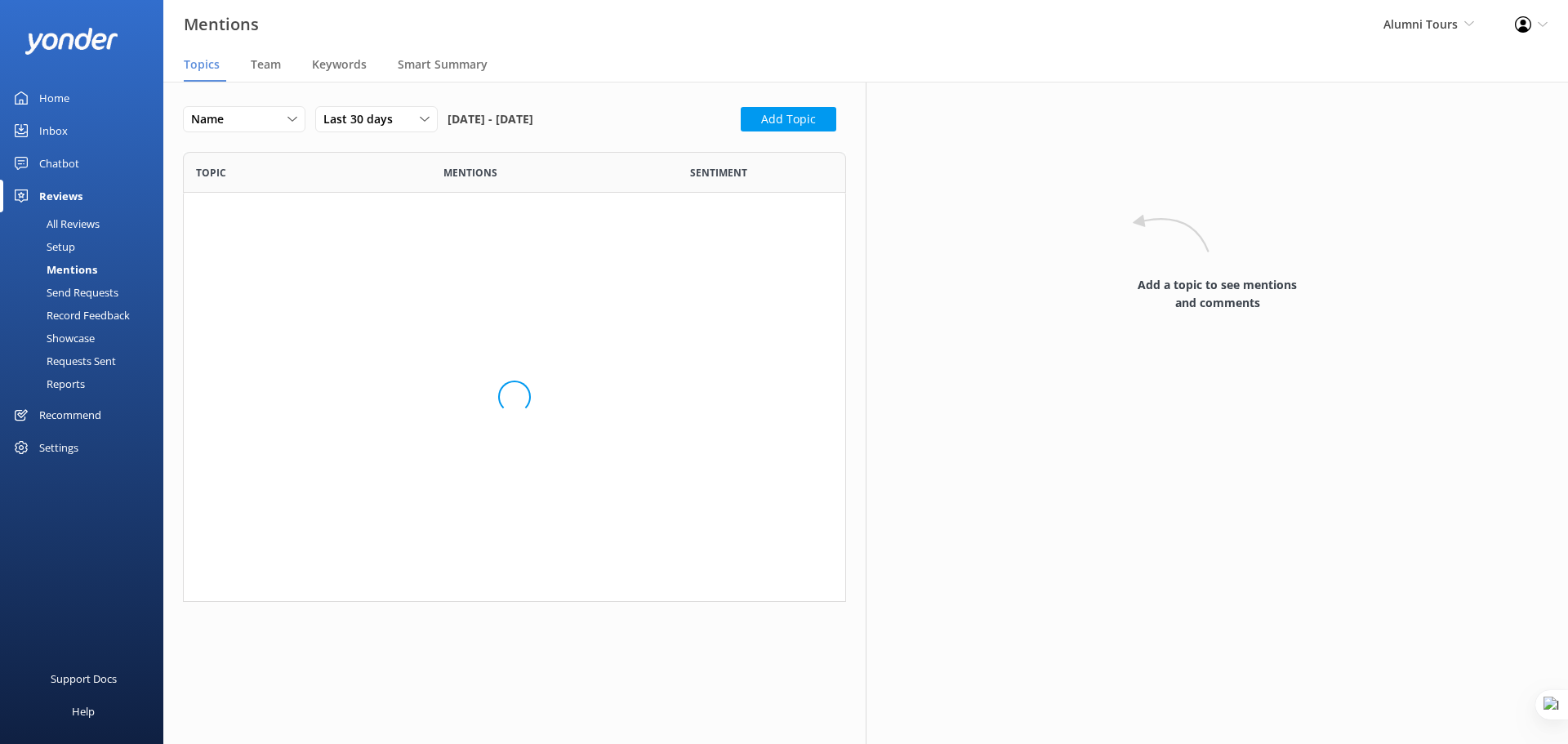
scroll to position [437, 650]
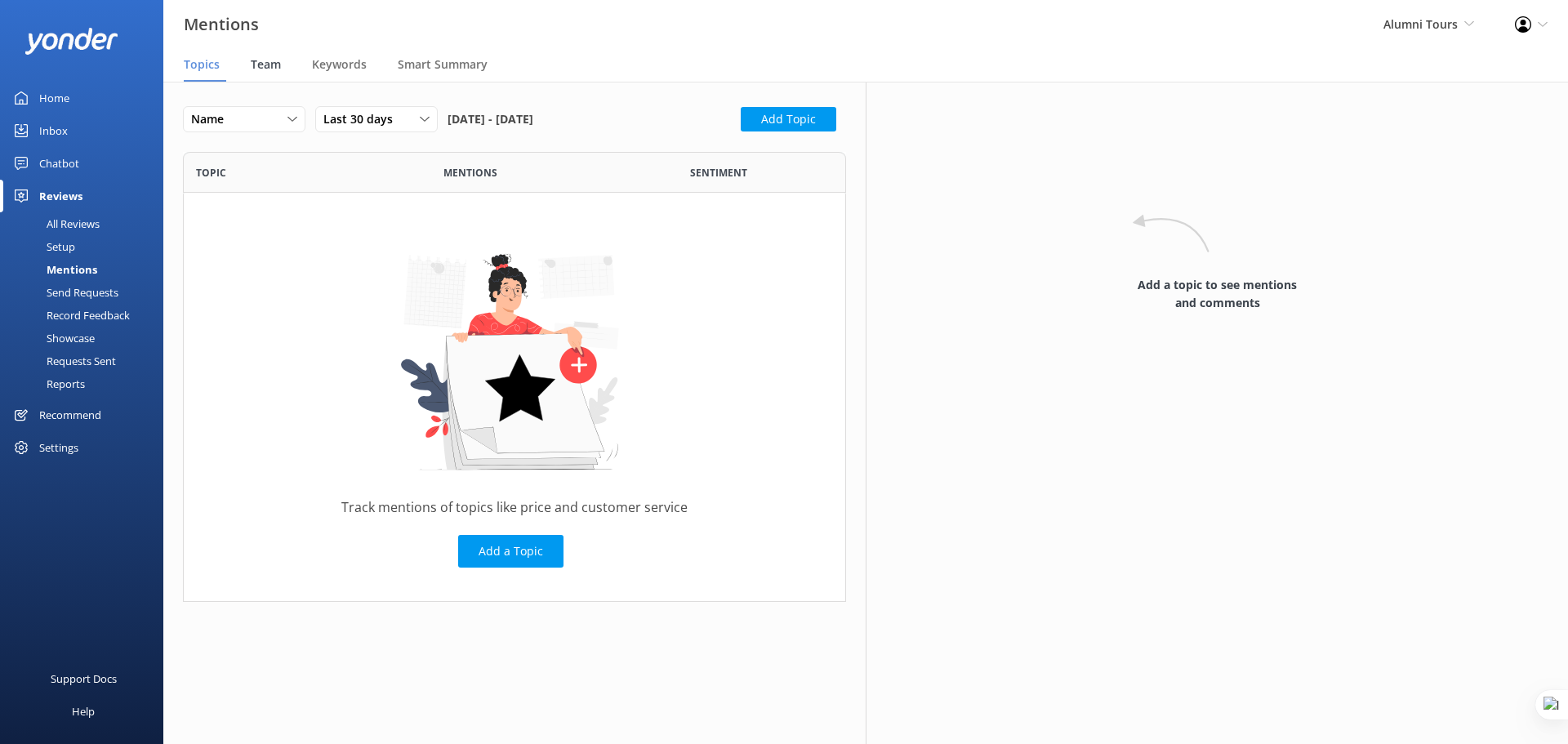
click at [252, 64] on span "Team" at bounding box center [265, 64] width 30 height 17
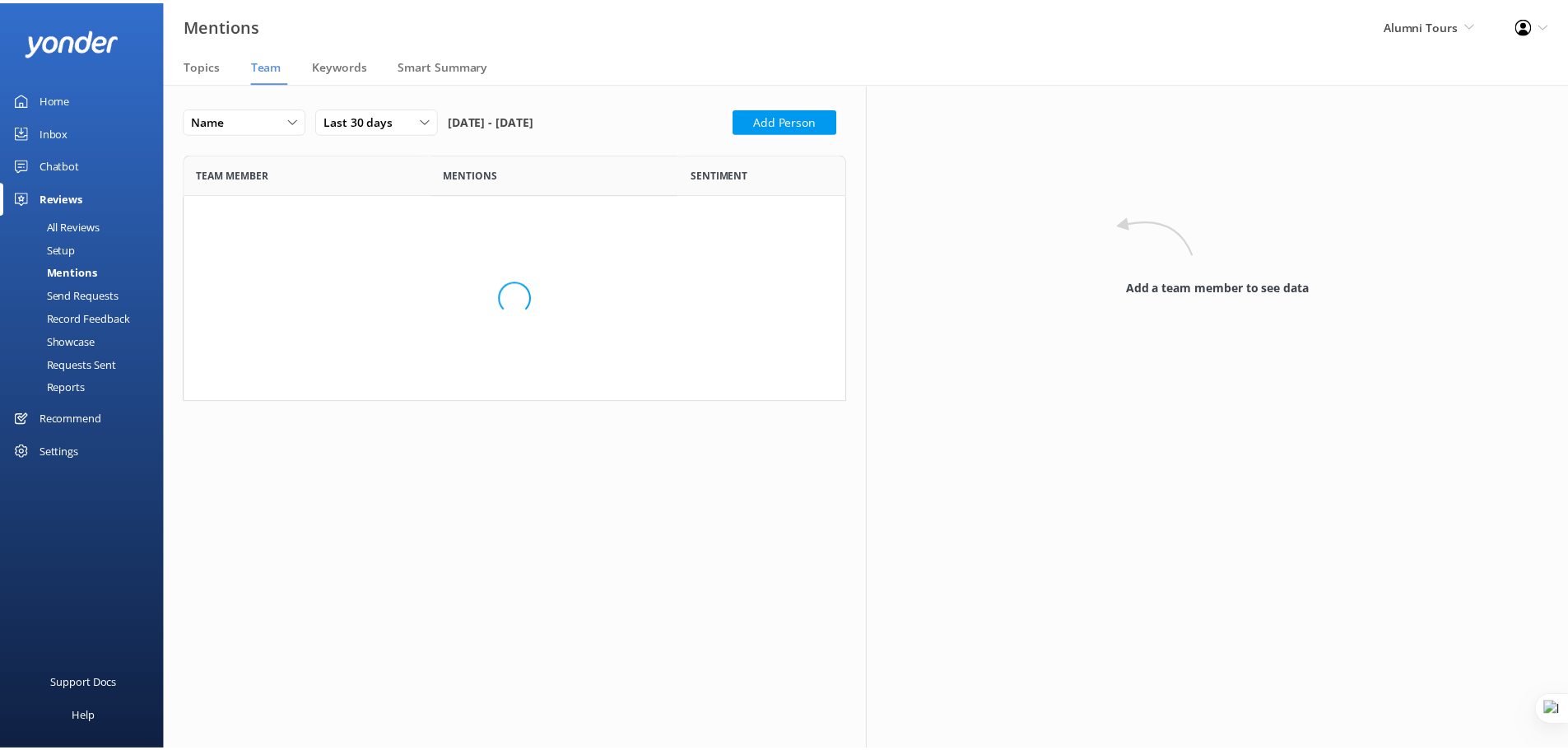
scroll to position [499, 656]
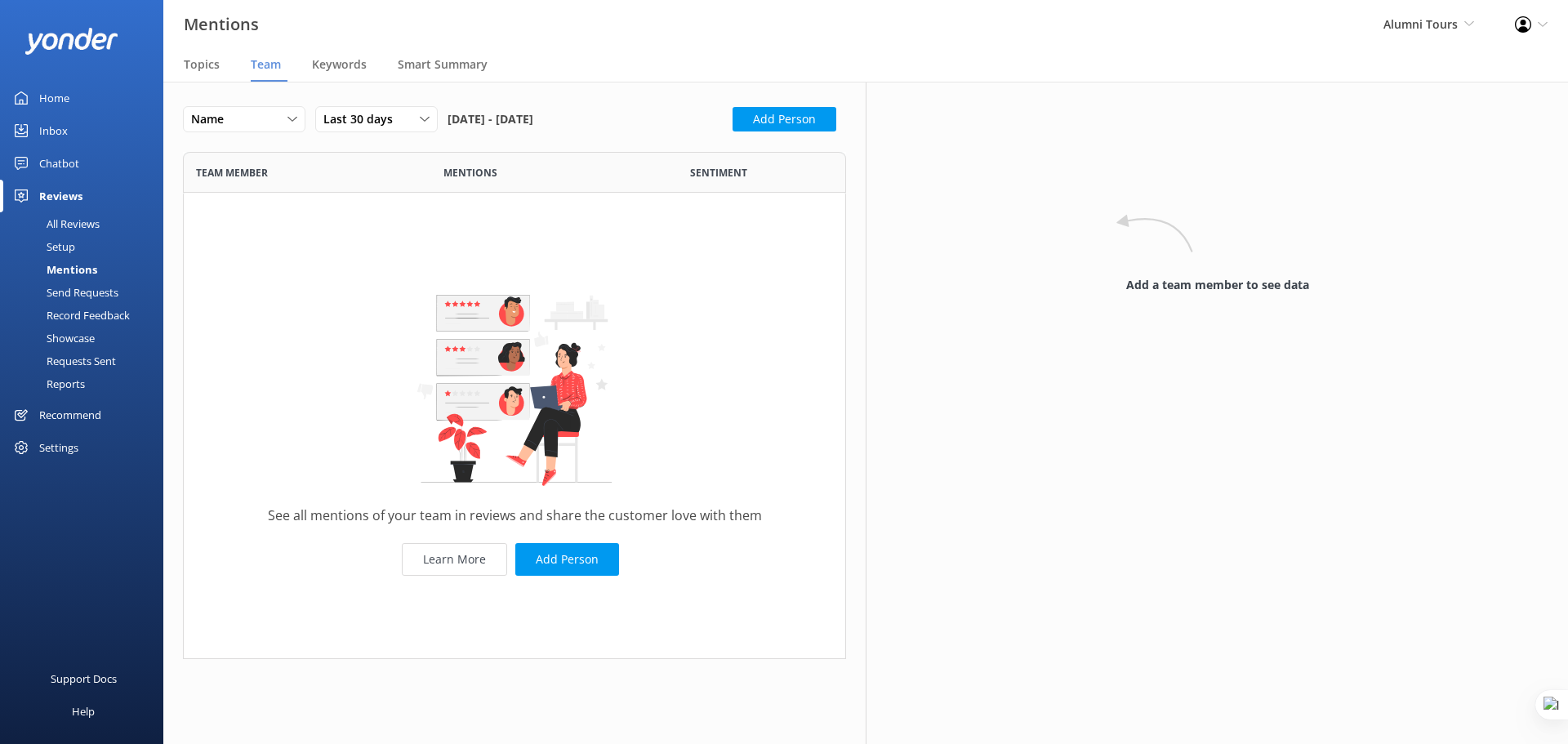
click at [55, 162] on div "Chatbot" at bounding box center [60, 163] width 40 height 33
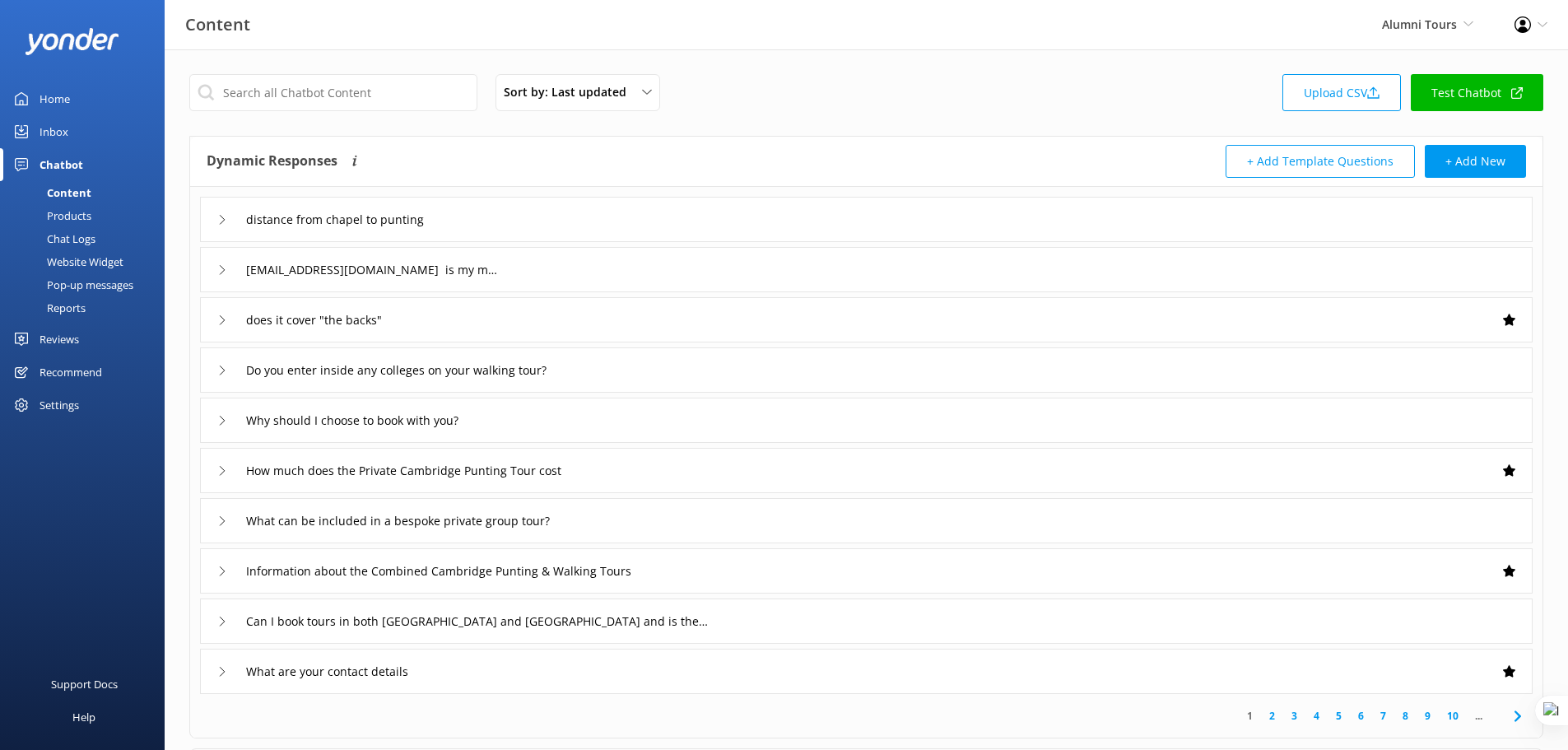
click at [75, 307] on div "Reports" at bounding box center [48, 307] width 76 height 23
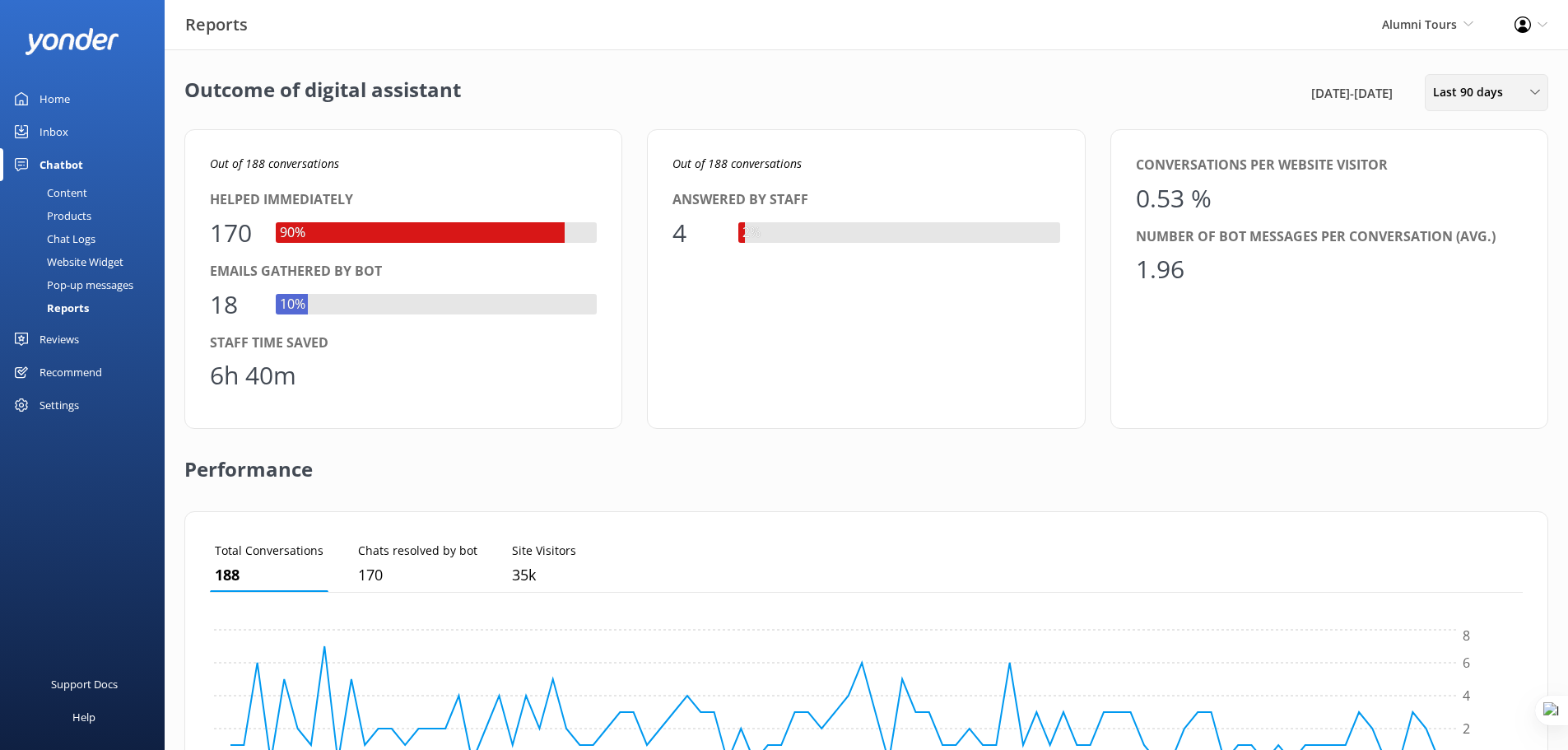
click at [1472, 100] on span "Last 90 days" at bounding box center [1474, 93] width 80 height 19
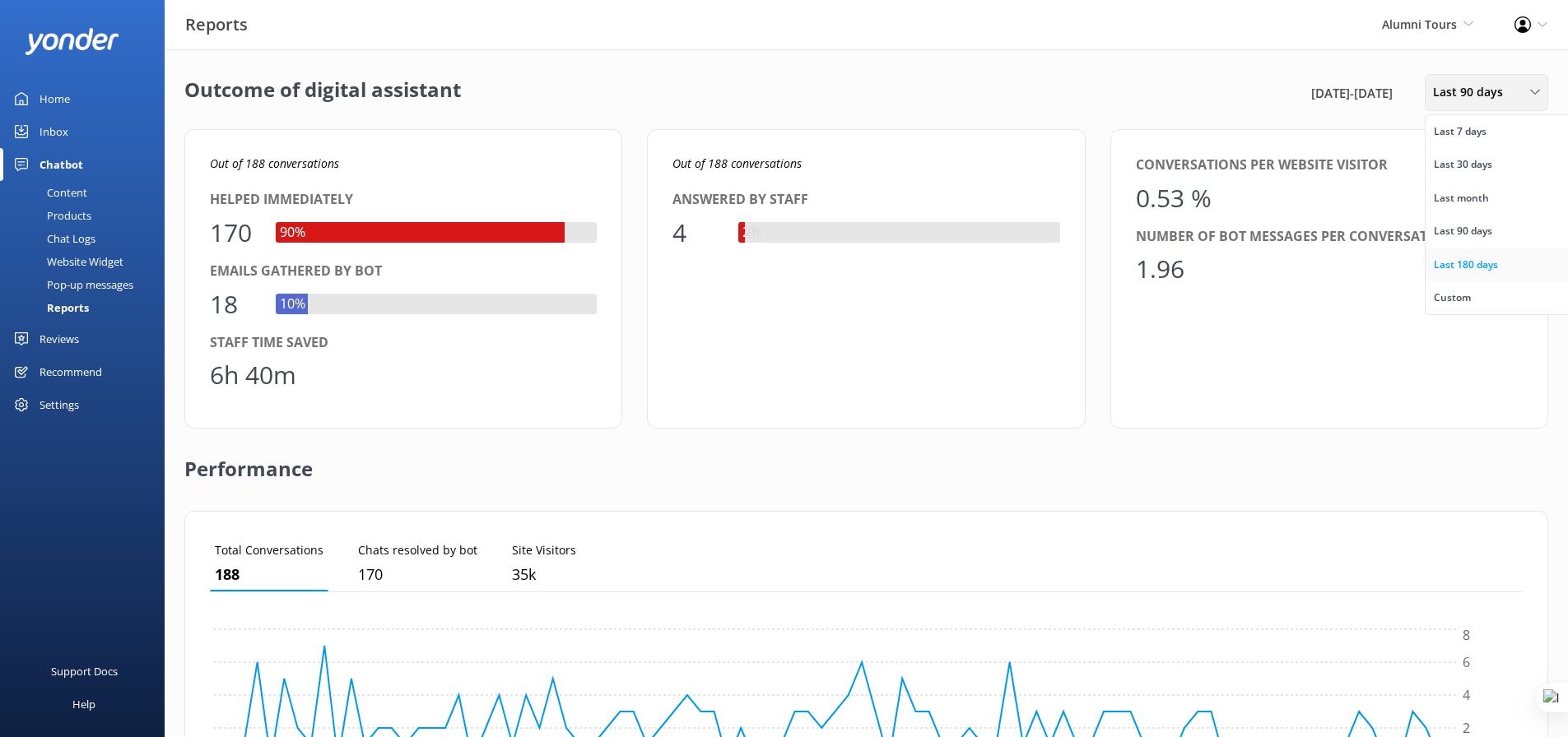
click at [1494, 267] on div "Last 180 days" at bounding box center [1465, 265] width 64 height 17
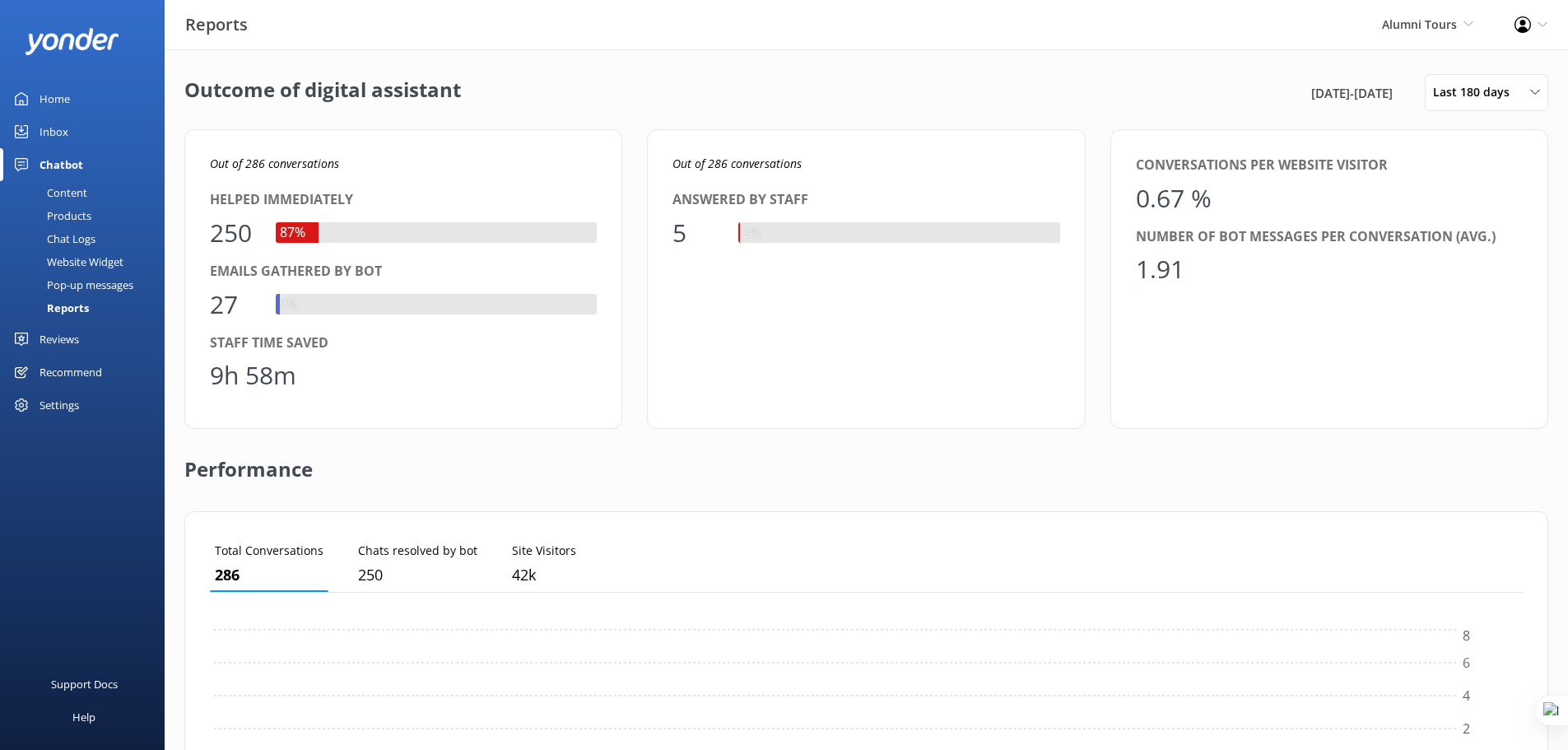
scroll to position [153, 1300]
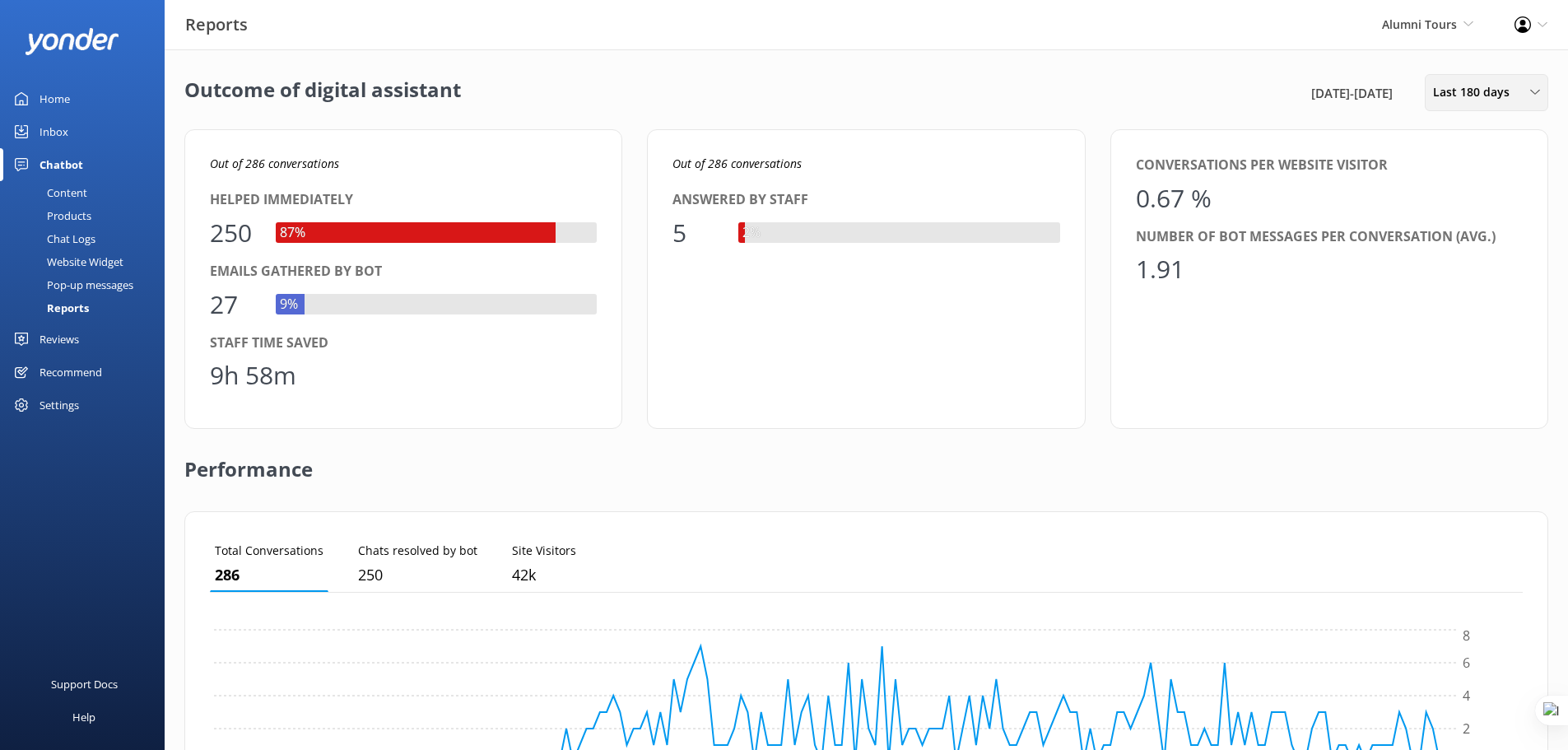
click at [1437, 94] on span "Last 180 days" at bounding box center [1476, 93] width 86 height 19
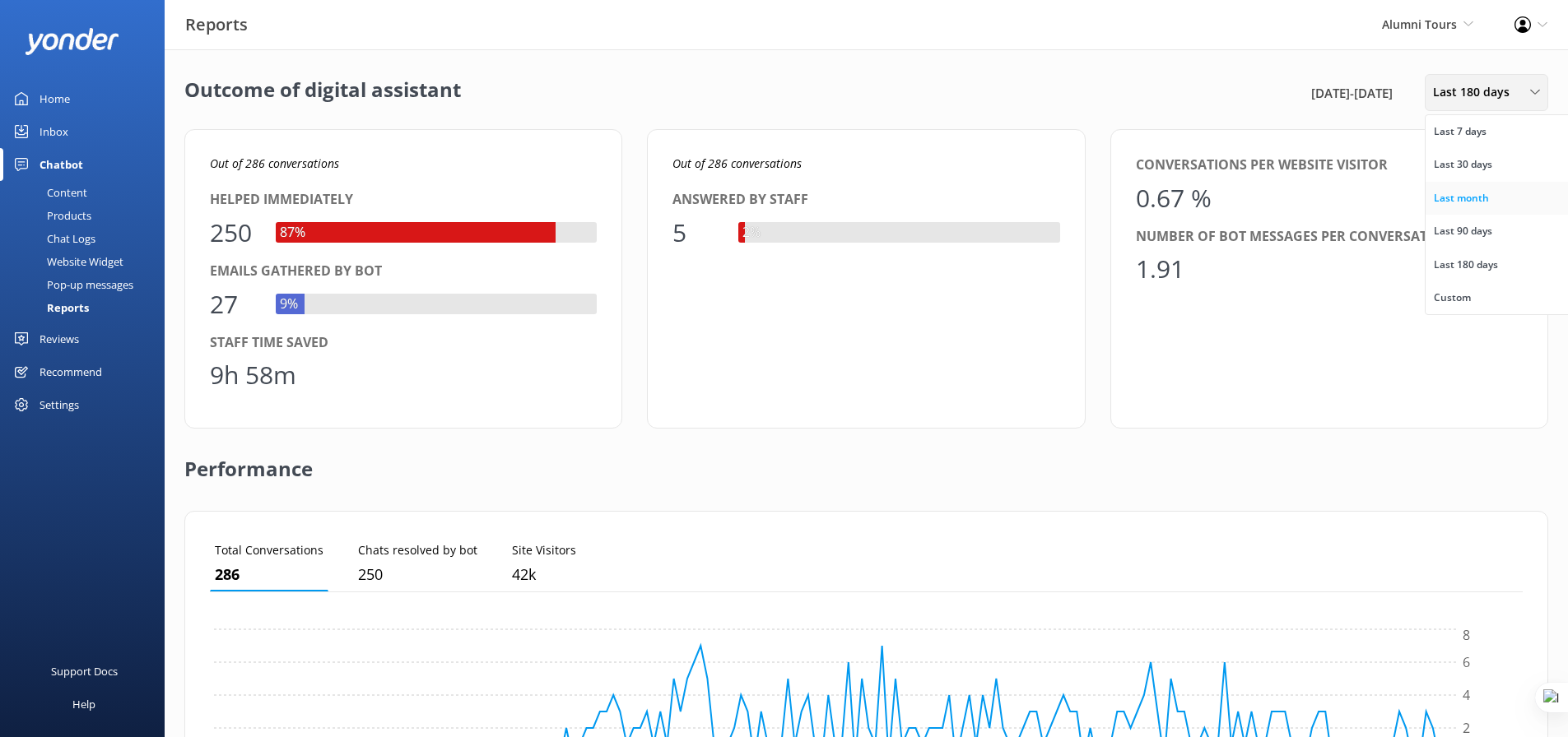
click at [1482, 196] on div "Last month" at bounding box center [1461, 198] width 56 height 17
